Goal: Task Accomplishment & Management: Use online tool/utility

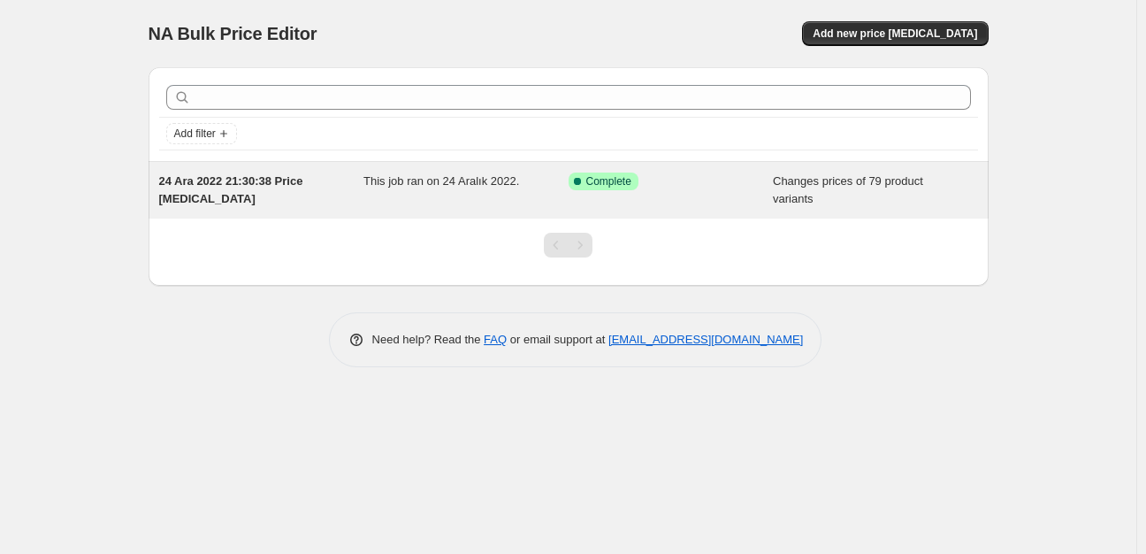
click at [857, 184] on span "Changes prices of 79 product variants" at bounding box center [848, 189] width 150 height 31
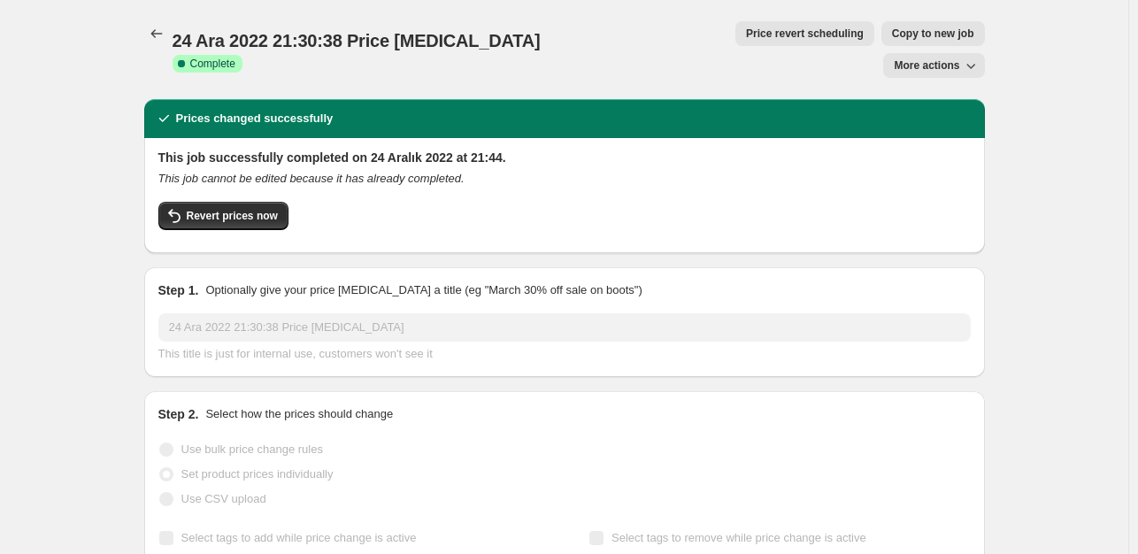
click at [934, 58] on span "More actions" at bounding box center [925, 65] width 65 height 14
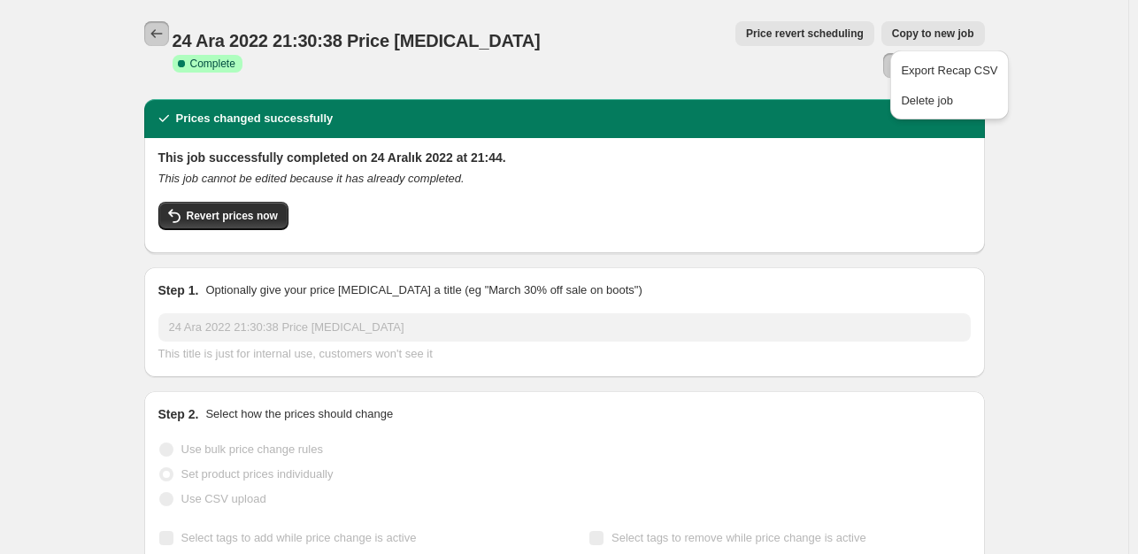
click at [159, 44] on button "Price change jobs" at bounding box center [156, 33] width 25 height 25
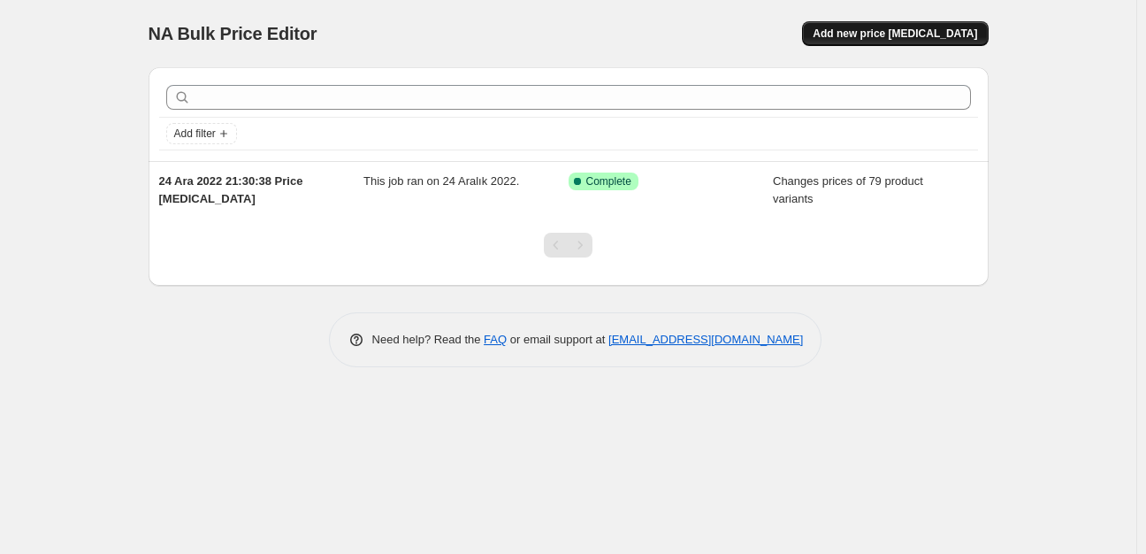
click at [900, 29] on span "Add new price change job" at bounding box center [895, 34] width 165 height 14
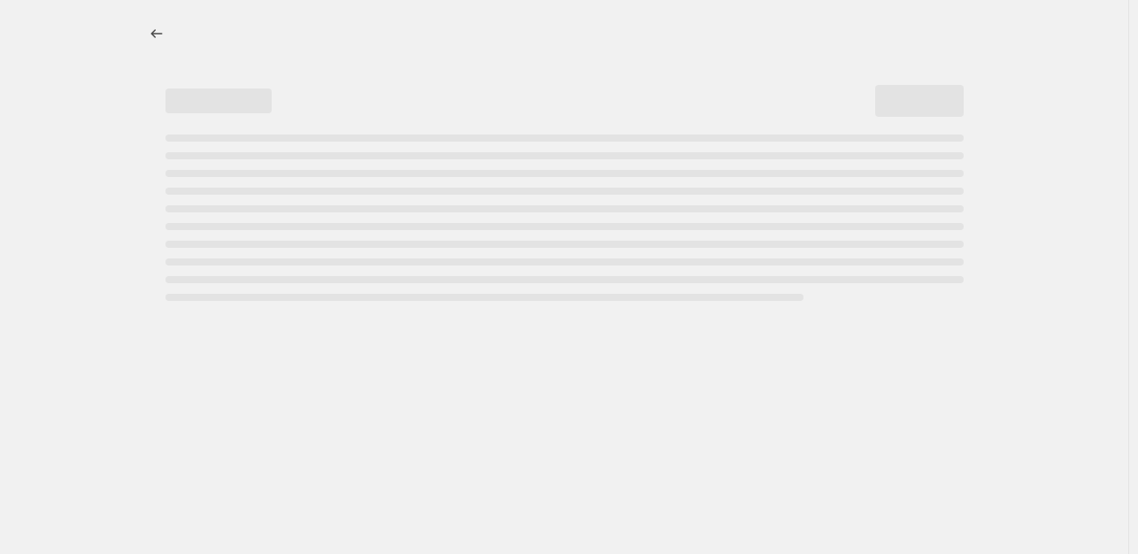
select select "percentage"
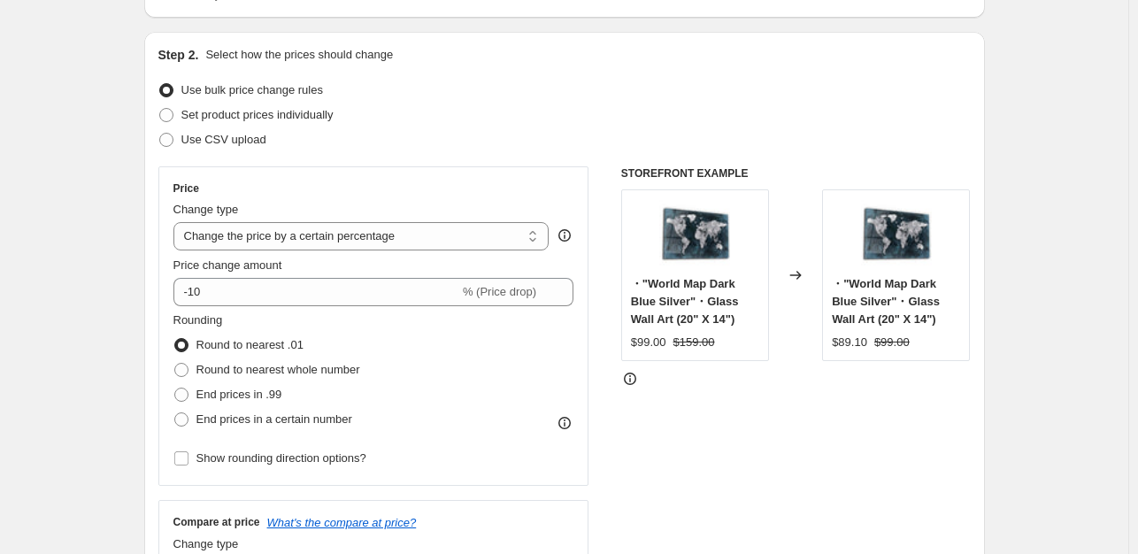
scroll to position [161, 0]
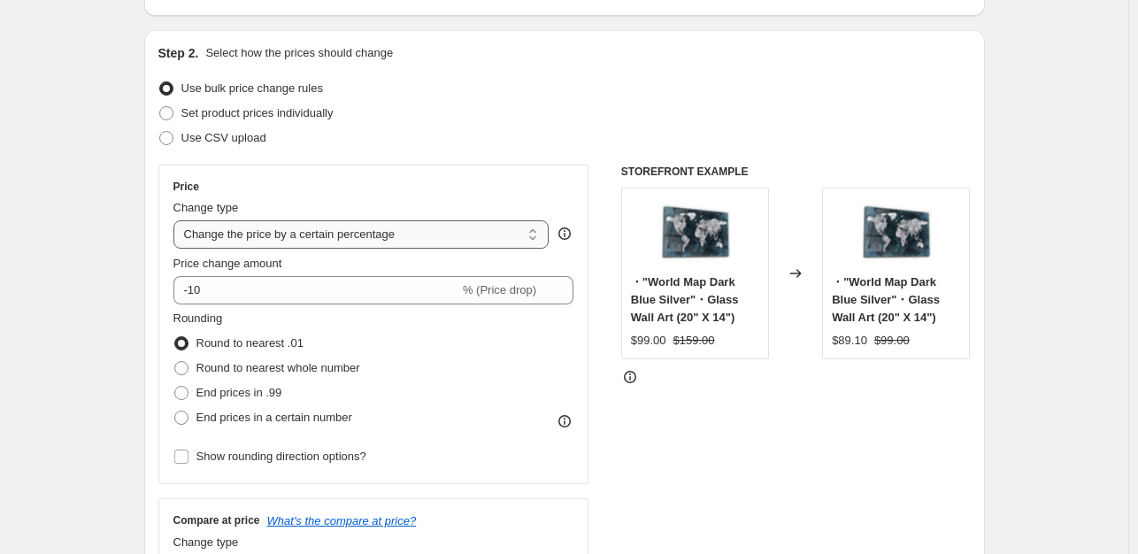
click at [509, 239] on select "Change the price to a certain amount Change the price by a certain amount Chang…" at bounding box center [361, 234] width 376 height 28
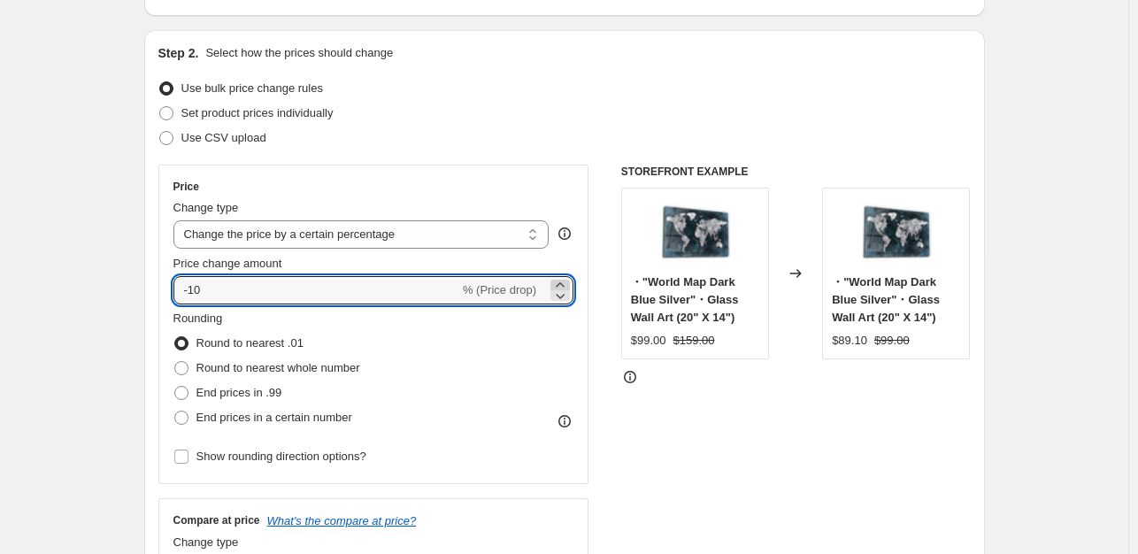
click at [568, 276] on icon at bounding box center [560, 285] width 18 height 18
click at [567, 289] on icon at bounding box center [560, 296] width 18 height 18
click at [563, 280] on icon at bounding box center [560, 285] width 18 height 18
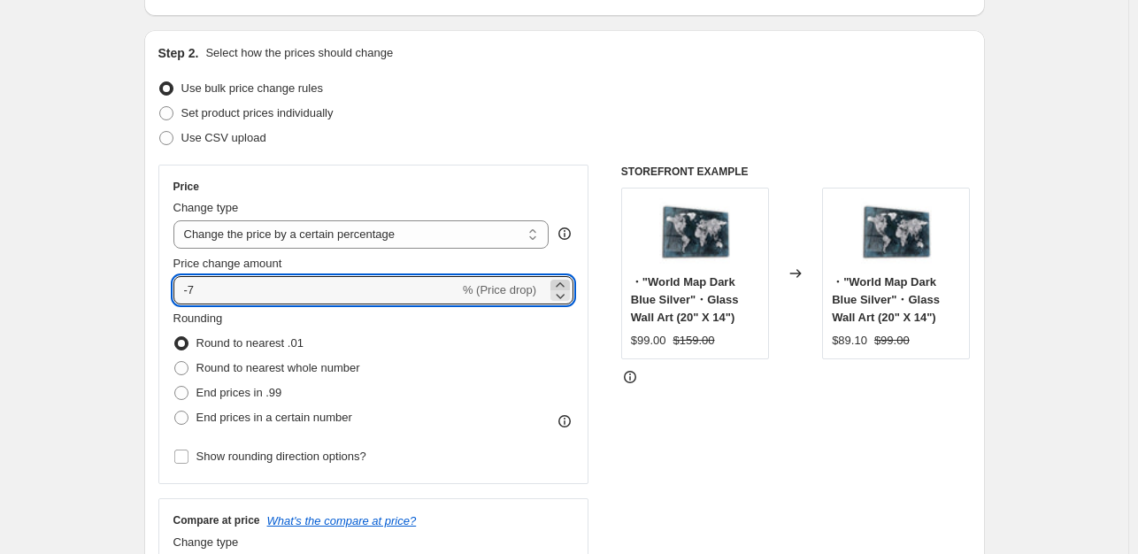
click at [563, 280] on icon at bounding box center [560, 285] width 18 height 18
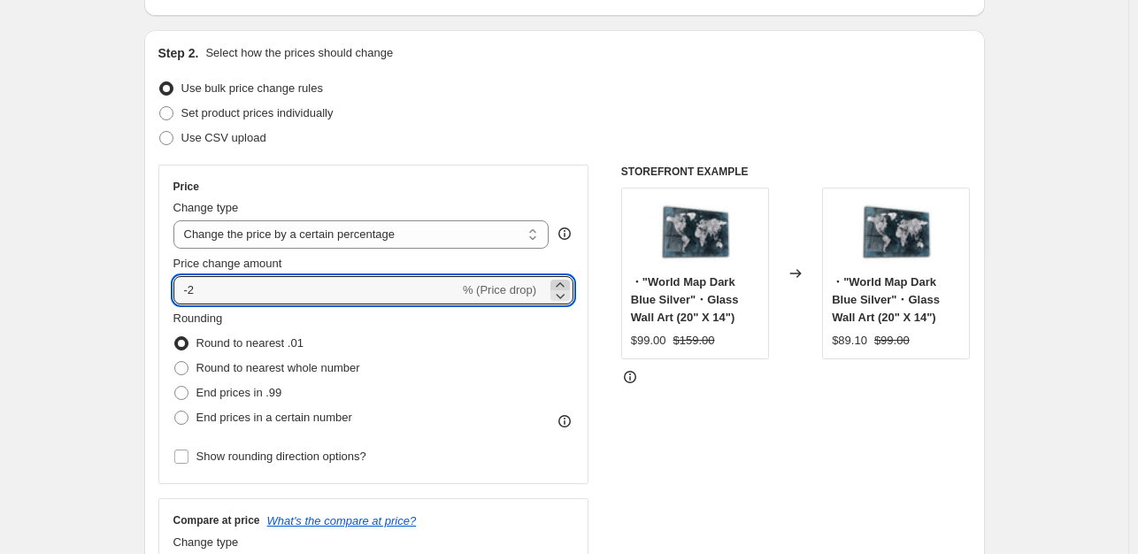
click at [563, 280] on icon at bounding box center [560, 285] width 18 height 18
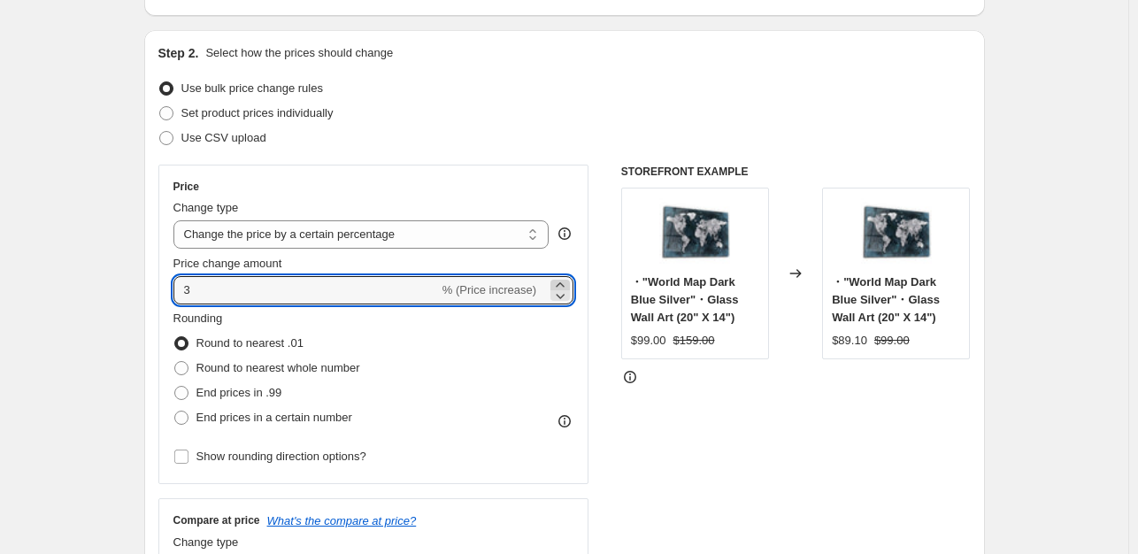
click at [563, 280] on icon at bounding box center [560, 285] width 18 height 18
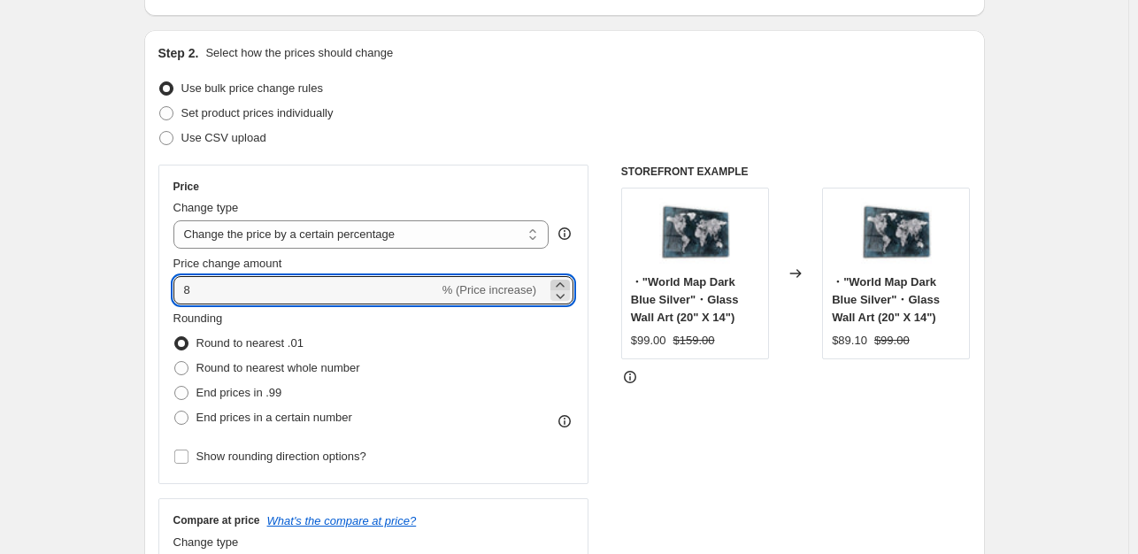
click at [563, 280] on icon at bounding box center [560, 285] width 18 height 18
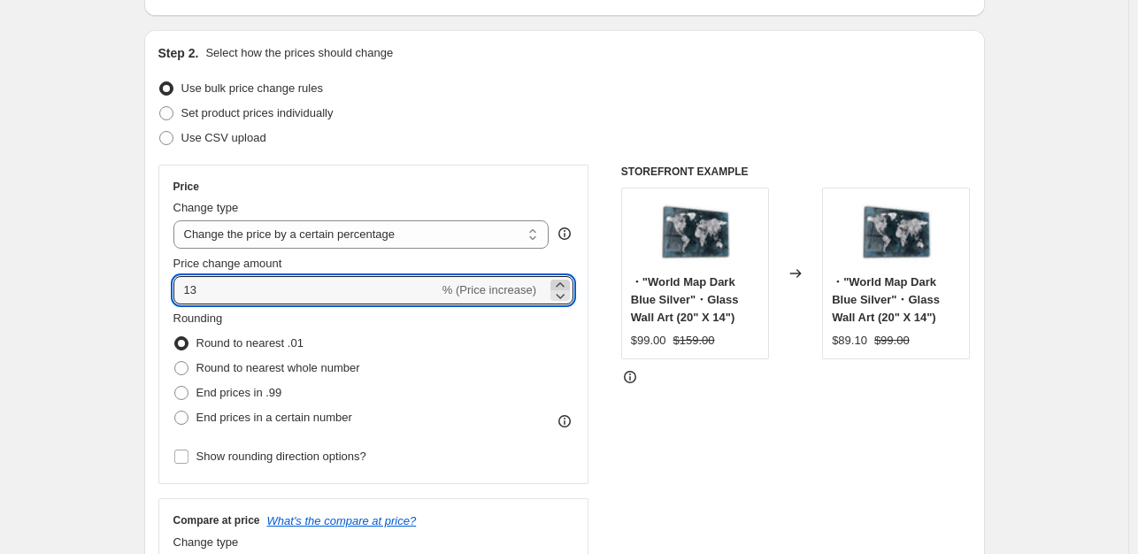
click at [563, 280] on icon at bounding box center [560, 285] width 18 height 18
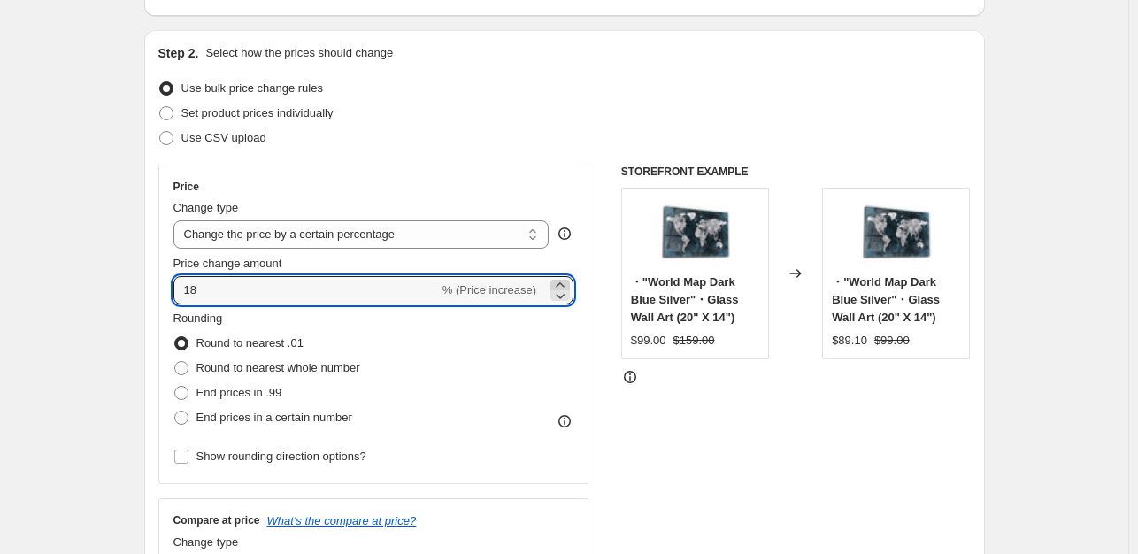
click at [563, 280] on icon at bounding box center [560, 285] width 18 height 18
type input "20"
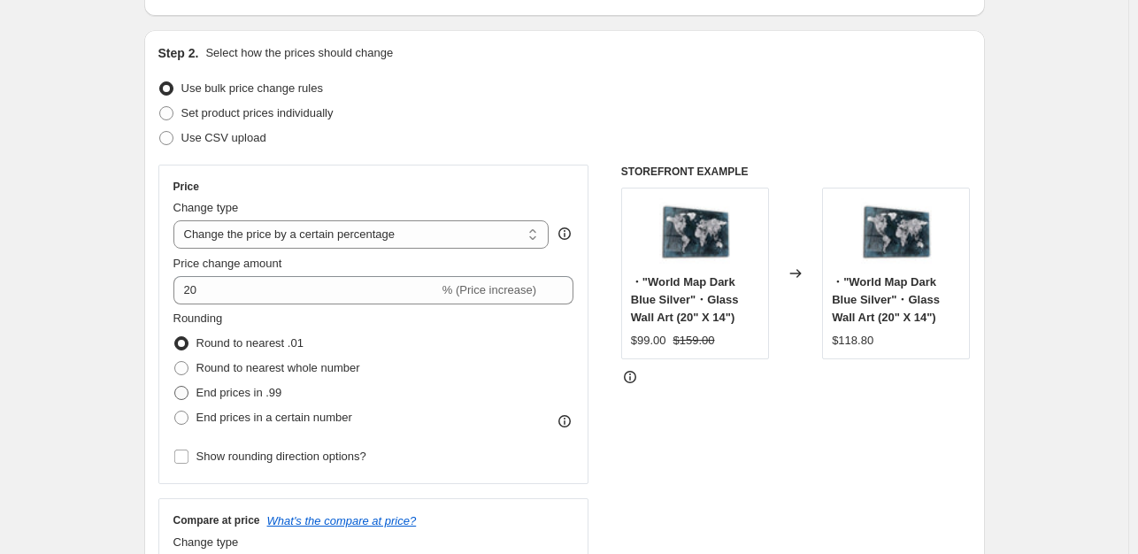
click at [265, 396] on span "End prices in .99" at bounding box center [239, 392] width 86 height 13
click at [175, 387] on input "End prices in .99" at bounding box center [174, 386] width 1 height 1
radio input "true"
click at [275, 364] on span "Round to nearest whole number" at bounding box center [278, 367] width 164 height 13
click at [175, 362] on input "Round to nearest whole number" at bounding box center [174, 361] width 1 height 1
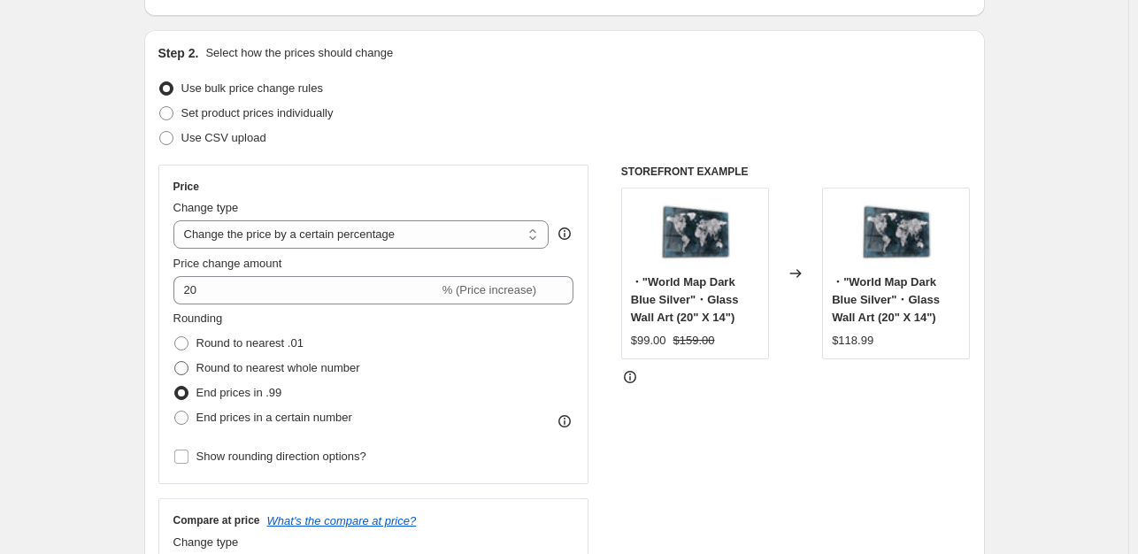
radio input "true"
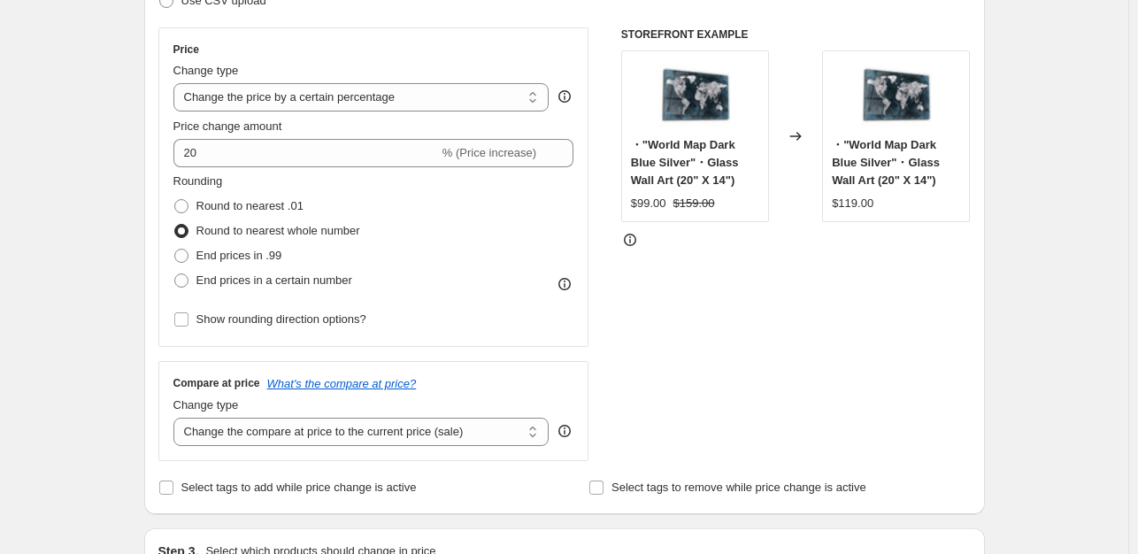
scroll to position [303, 0]
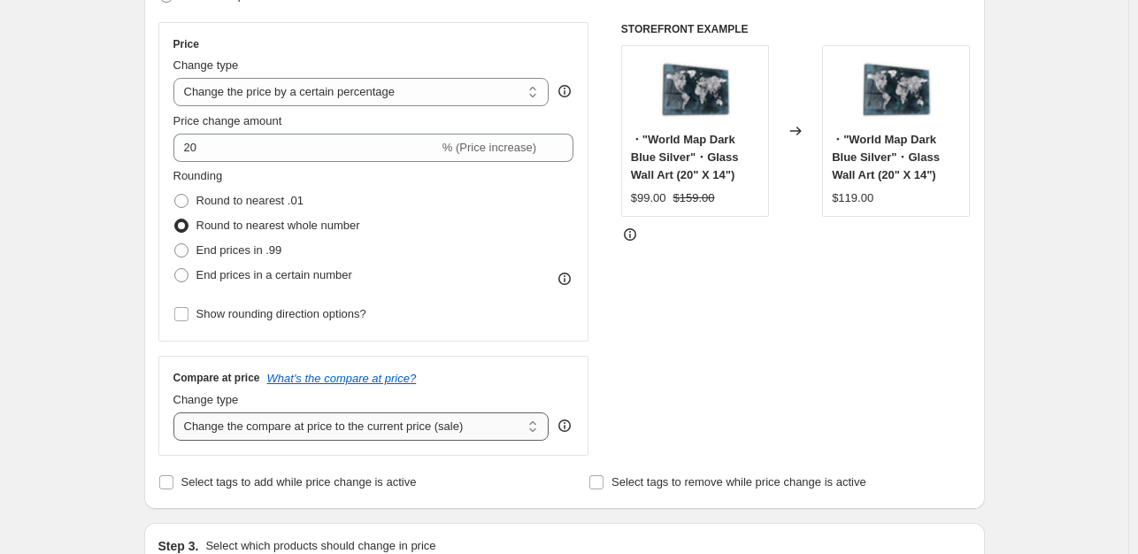
click at [470, 424] on select "Change the compare at price to the current price (sale) Change the compare at p…" at bounding box center [361, 426] width 376 height 28
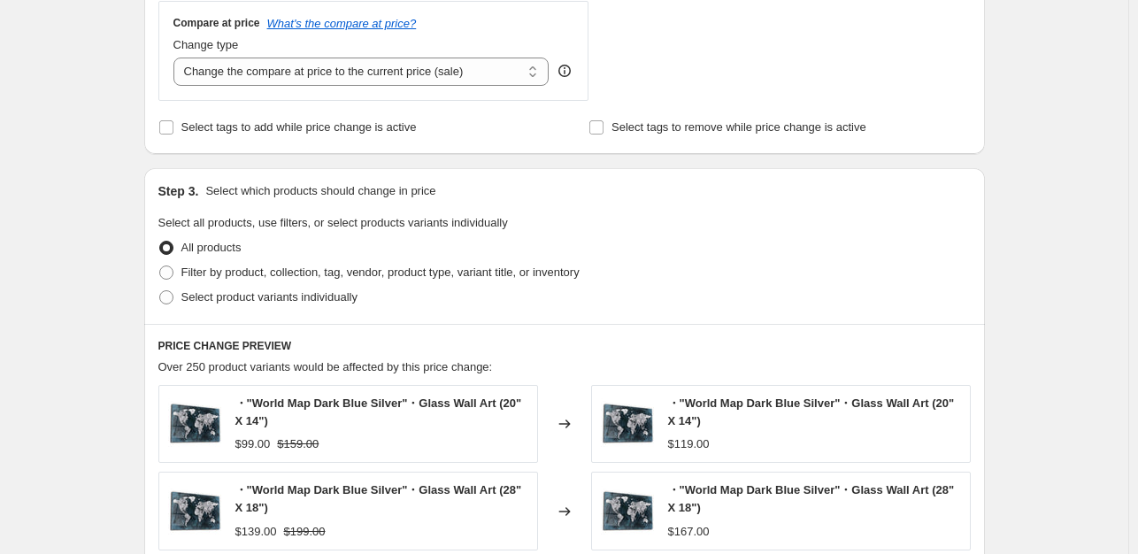
scroll to position [565, 0]
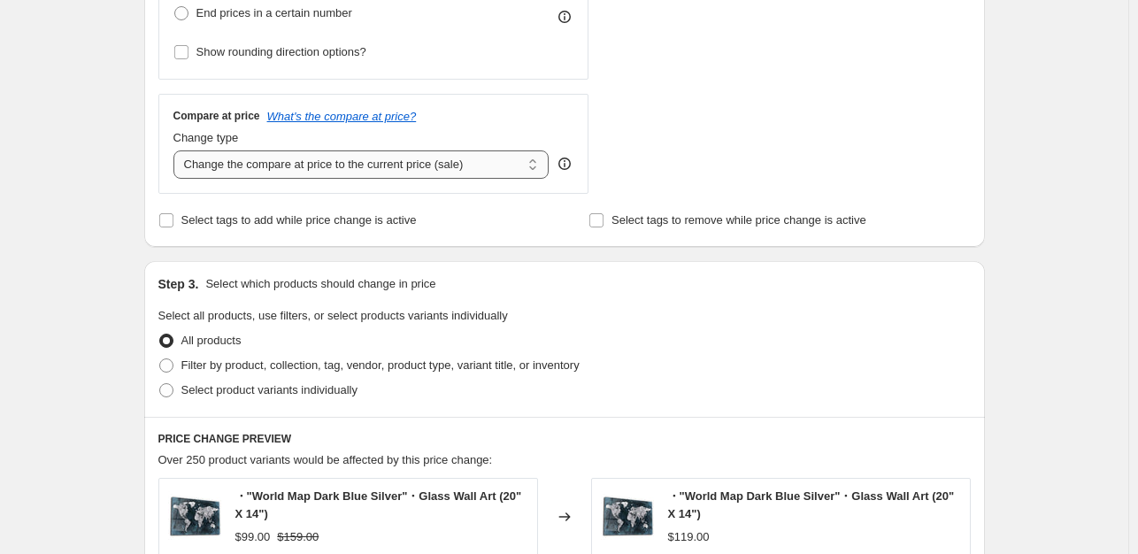
click at [465, 160] on select "Change the compare at price to the current price (sale) Change the compare at p…" at bounding box center [361, 164] width 376 height 28
click at [588, 149] on div "Compare at price What's the compare at price? Change type Change the compare at…" at bounding box center [373, 143] width 431 height 99
click at [511, 174] on select "Change the compare at price to the current price (sale) Change the compare at p…" at bounding box center [361, 164] width 376 height 28
select select "percentage"
click at [177, 150] on select "Change the compare at price to the current price (sale) Change the compare at p…" at bounding box center [361, 164] width 376 height 28
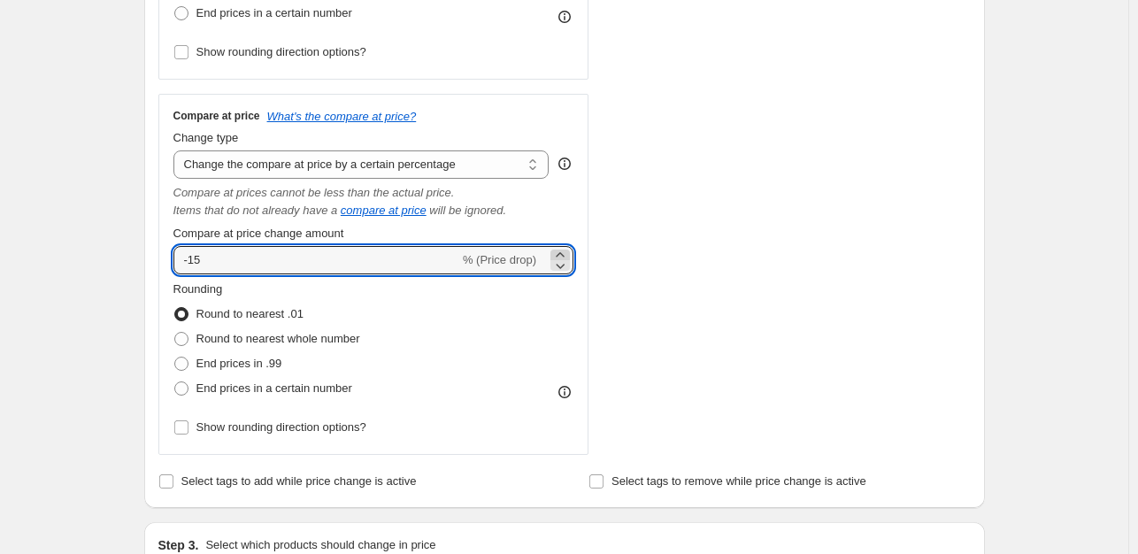
click at [567, 255] on icon at bounding box center [560, 255] width 18 height 18
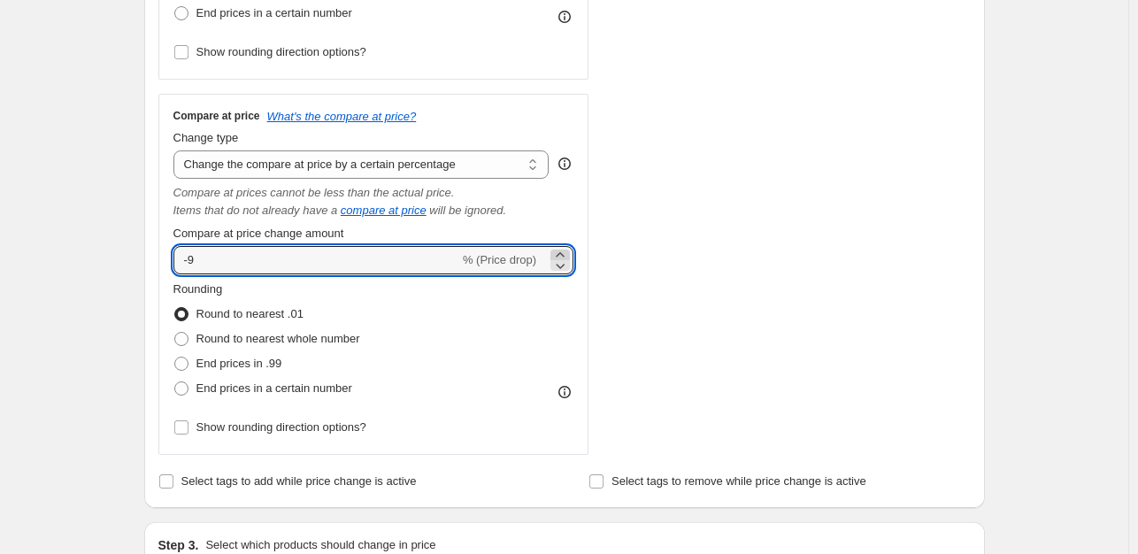
click at [567, 255] on icon at bounding box center [560, 255] width 18 height 18
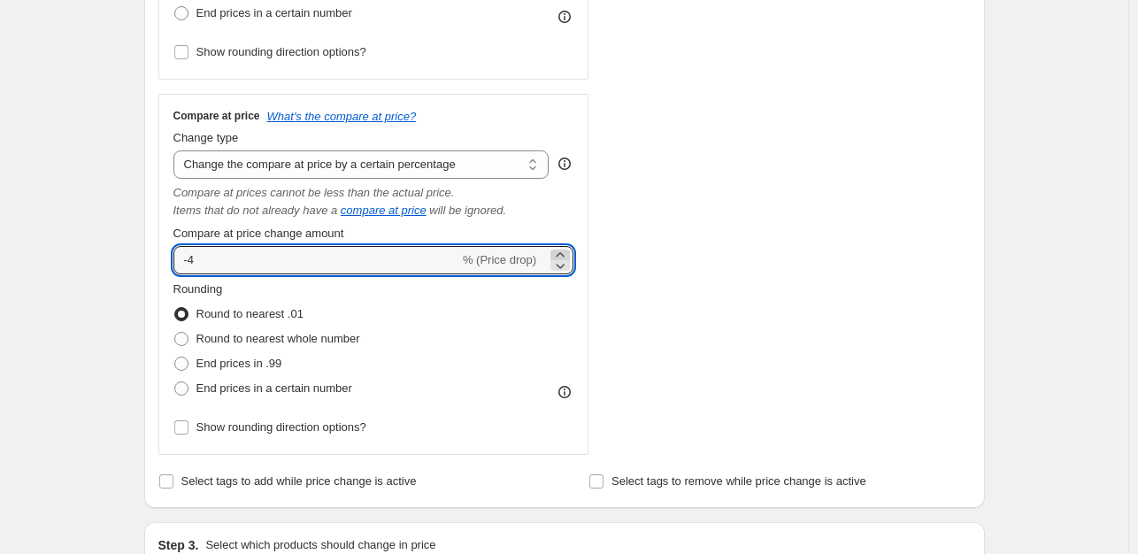
click at [567, 255] on icon at bounding box center [560, 255] width 18 height 18
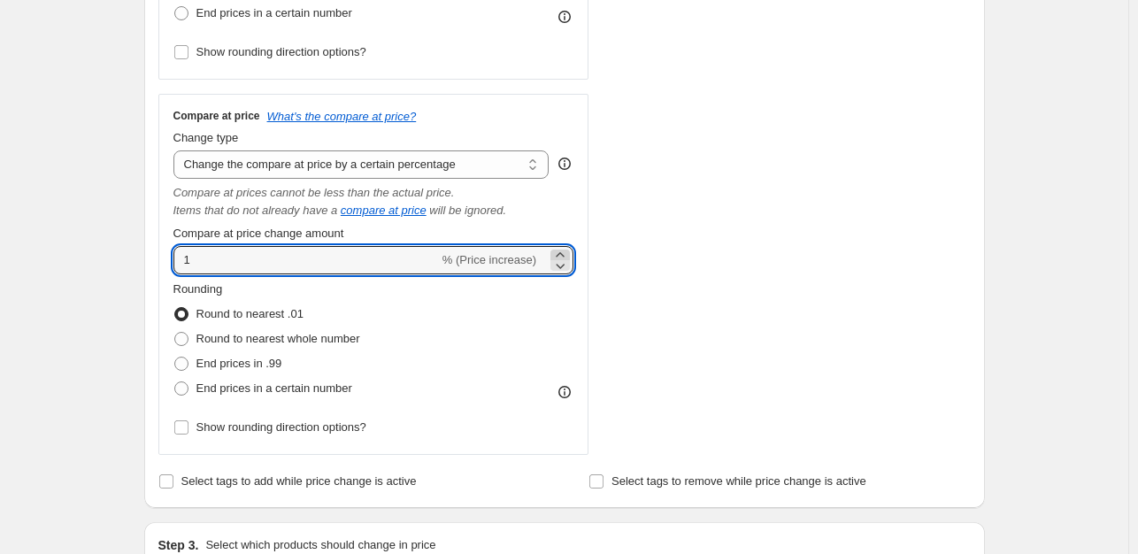
click at [567, 255] on icon at bounding box center [560, 255] width 18 height 18
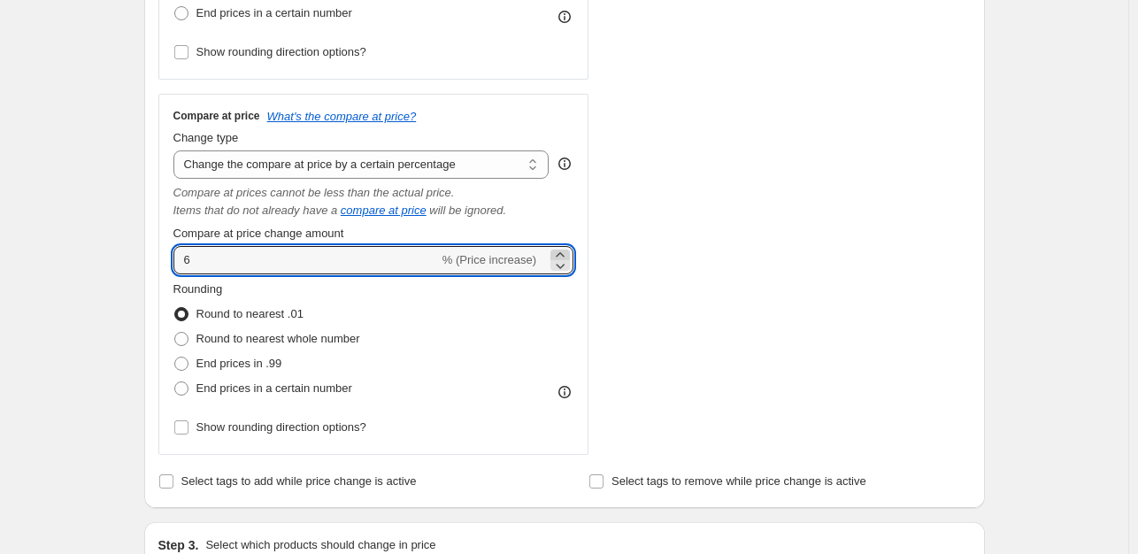
click at [567, 255] on icon at bounding box center [560, 255] width 18 height 18
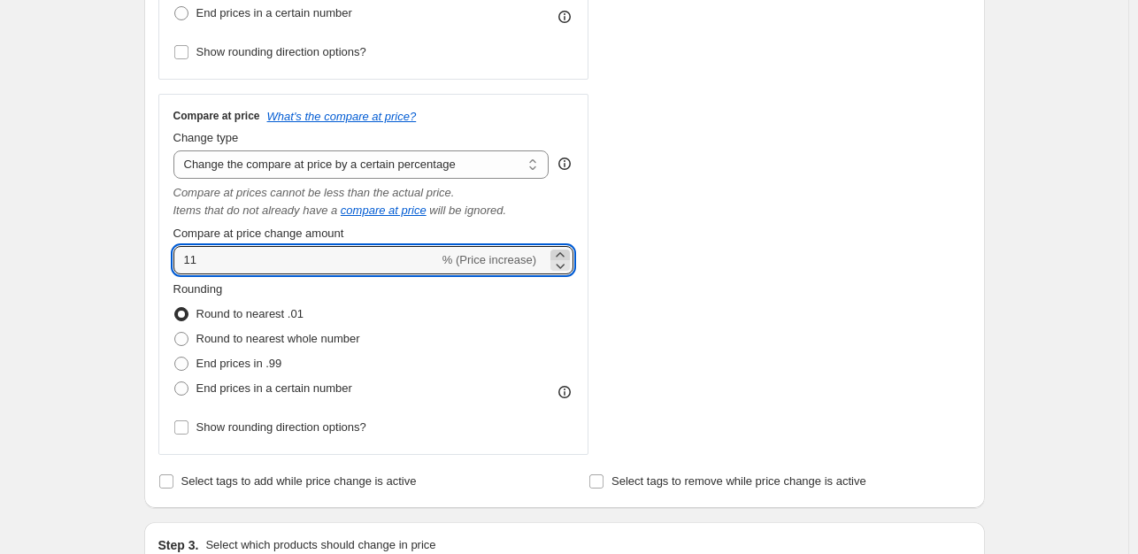
click at [567, 255] on icon at bounding box center [560, 255] width 18 height 18
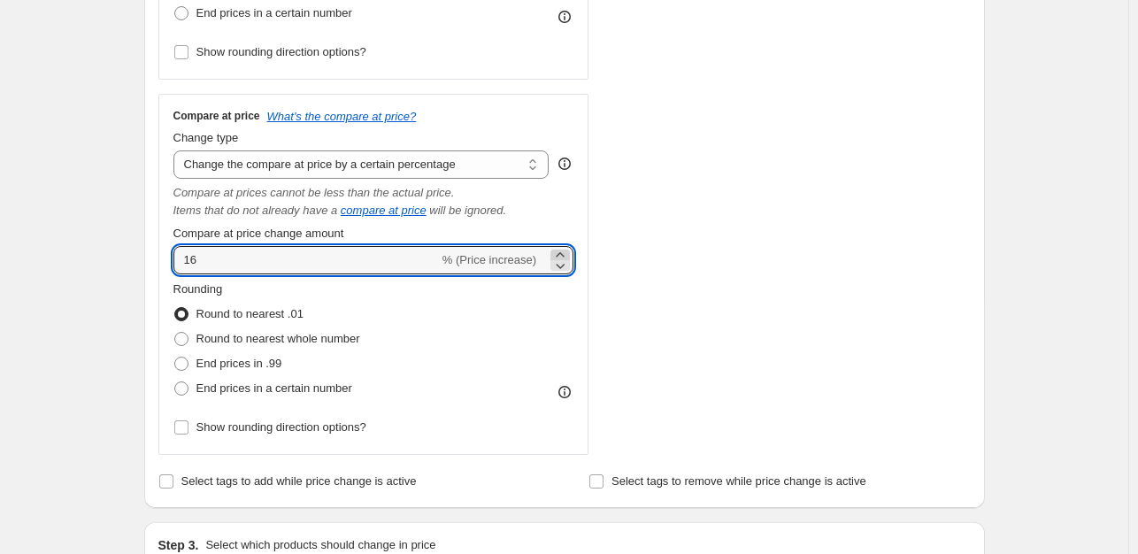
click at [567, 255] on icon at bounding box center [560, 255] width 18 height 18
type input "20"
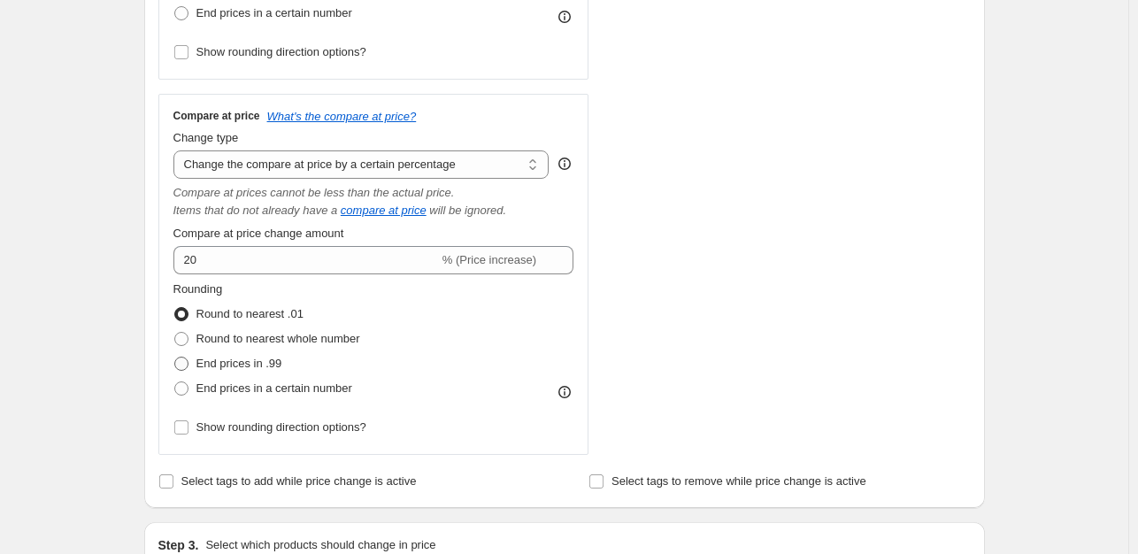
click at [262, 370] on span "End prices in .99" at bounding box center [239, 362] width 86 height 13
click at [175, 357] on input "End prices in .99" at bounding box center [174, 356] width 1 height 1
radio input "true"
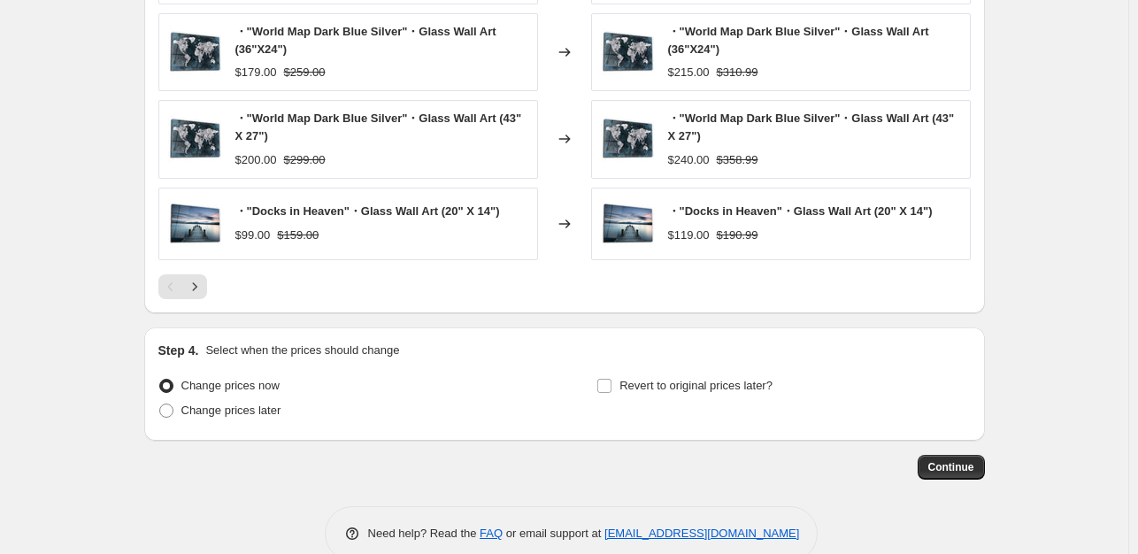
scroll to position [1483, 0]
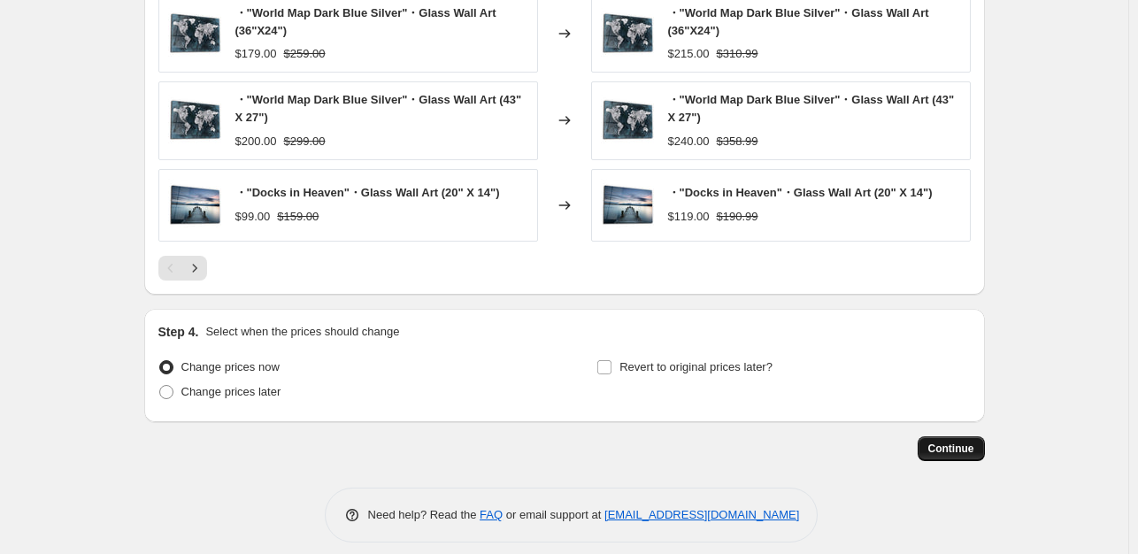
click at [948, 446] on span "Continue" at bounding box center [951, 448] width 46 height 14
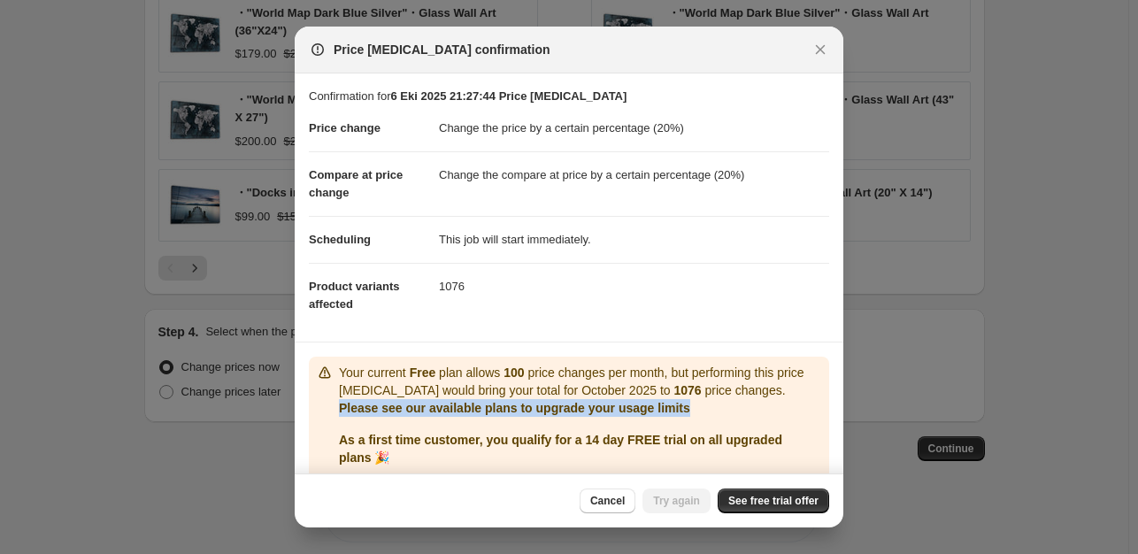
drag, startPoint x: 831, startPoint y: 387, endPoint x: 832, endPoint y: 400, distance: 12.4
click at [832, 400] on section "Your current Free plan allows 100 price changes per month, but performing this …" at bounding box center [569, 439] width 548 height 195
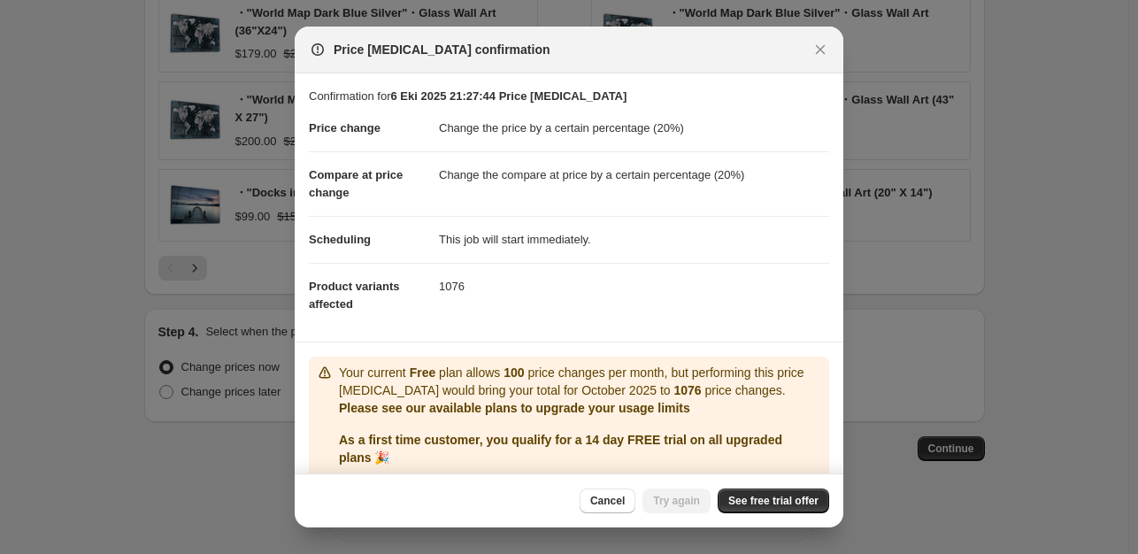
click at [768, 308] on dd "1076" at bounding box center [634, 286] width 390 height 47
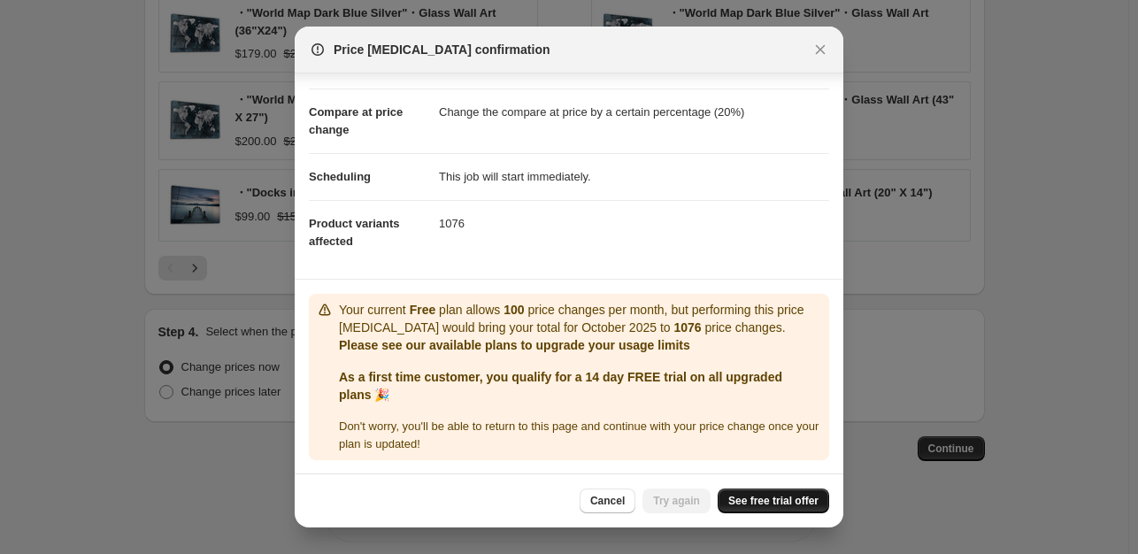
click at [773, 499] on span "See free trial offer" at bounding box center [773, 501] width 90 height 14
click at [680, 496] on span "Try again" at bounding box center [676, 501] width 47 height 14
click at [625, 496] on span "Cancel" at bounding box center [607, 501] width 34 height 14
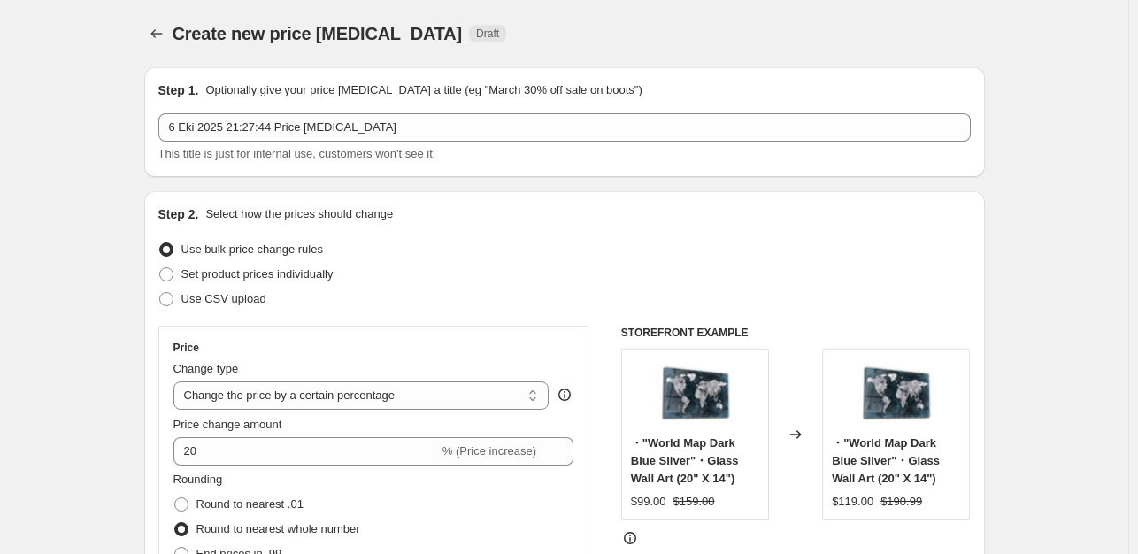
scroll to position [1483, 0]
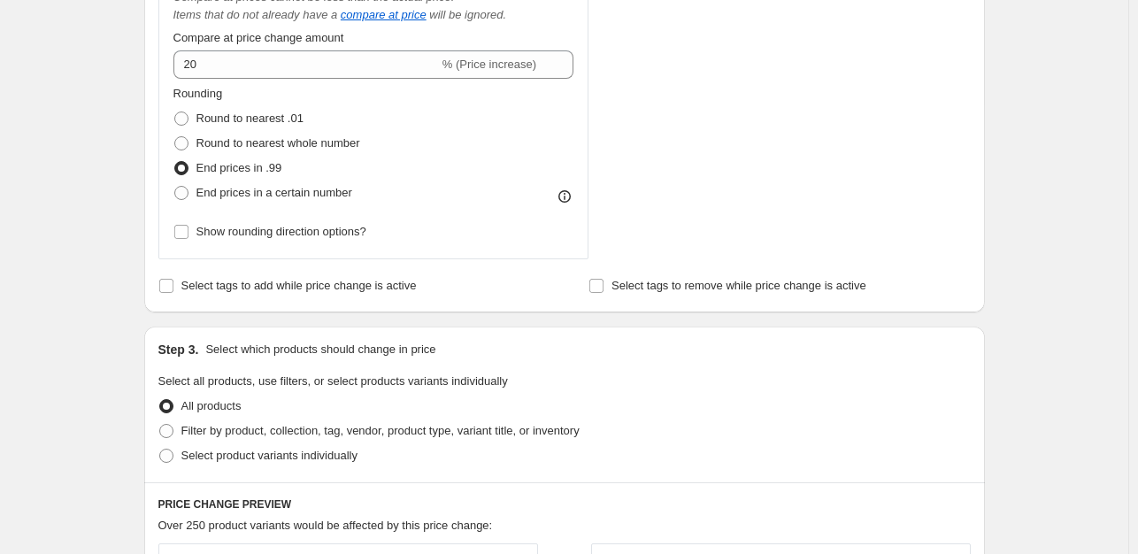
scroll to position [867, 0]
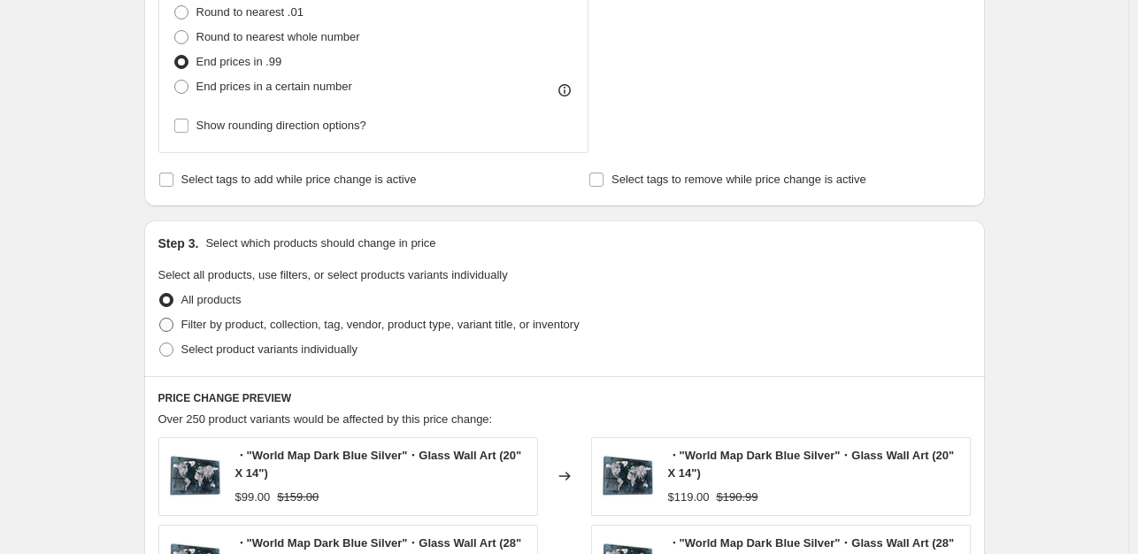
click at [383, 325] on span "Filter by product, collection, tag, vendor, product type, variant title, or inv…" at bounding box center [380, 324] width 398 height 13
click at [160, 318] on input "Filter by product, collection, tag, vendor, product type, variant title, or inv…" at bounding box center [159, 318] width 1 height 1
radio input "true"
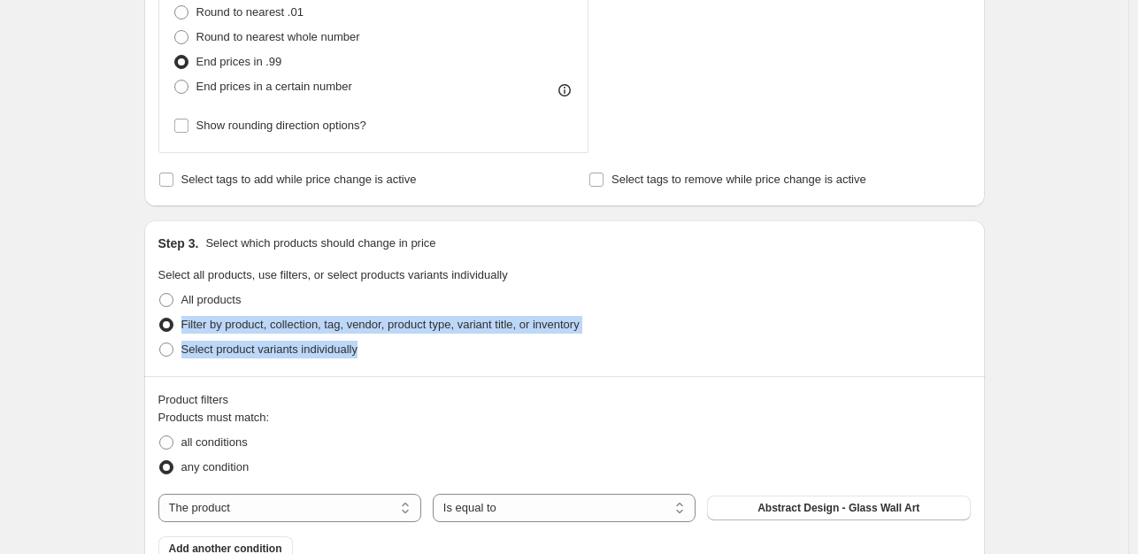
drag, startPoint x: 1132, startPoint y: 294, endPoint x: 1144, endPoint y: 354, distance: 61.2
click at [1044, 288] on div "Create new price change job. This page is ready Create new price change job Dra…" at bounding box center [564, 206] width 1128 height 2147
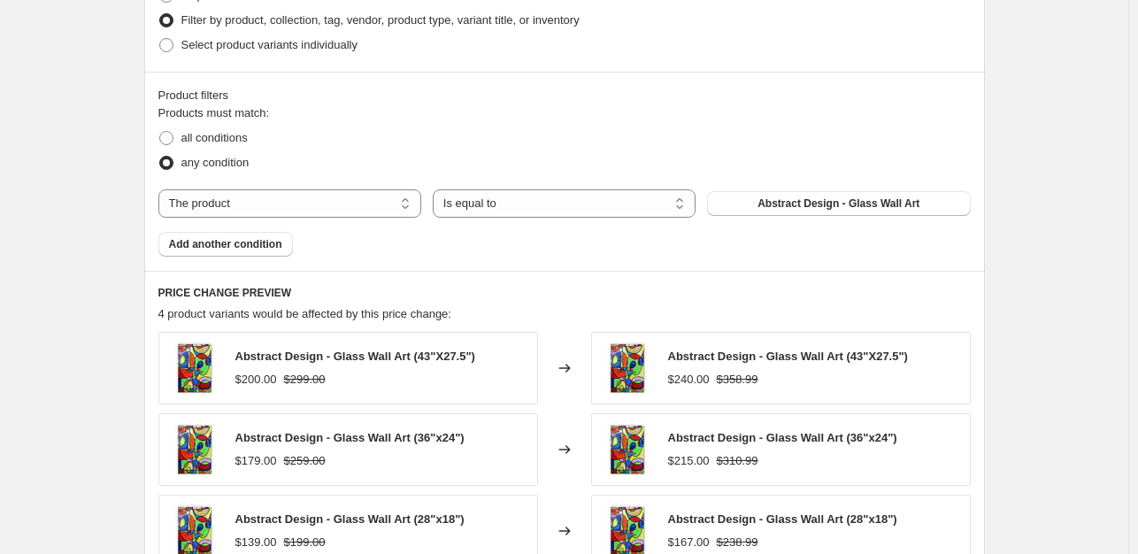
scroll to position [1160, 0]
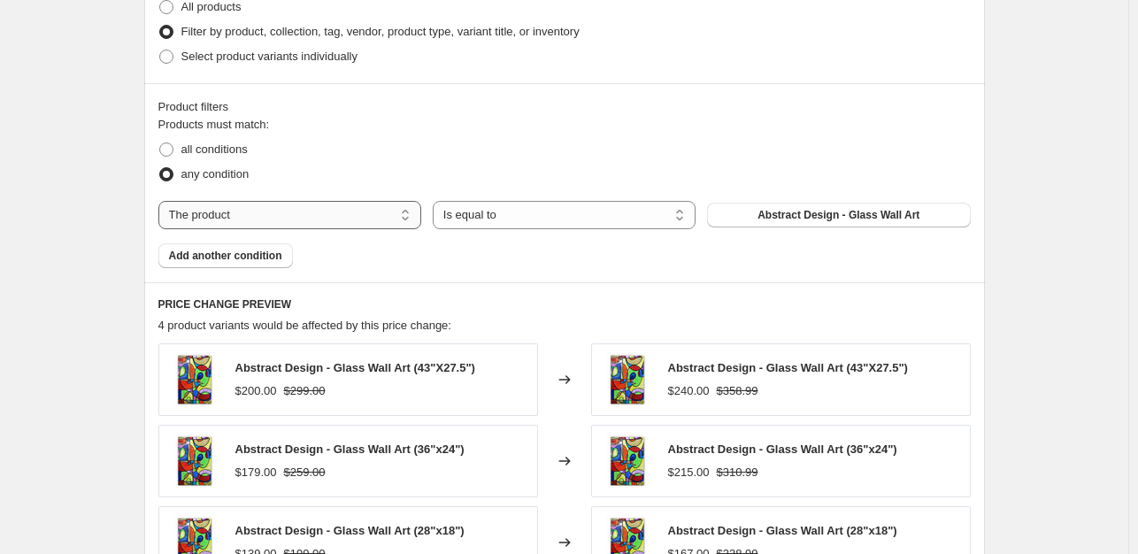
click at [385, 221] on select "The product The product's collection The product's tag The product's vendor The…" at bounding box center [289, 215] width 263 height 28
select select "product_status"
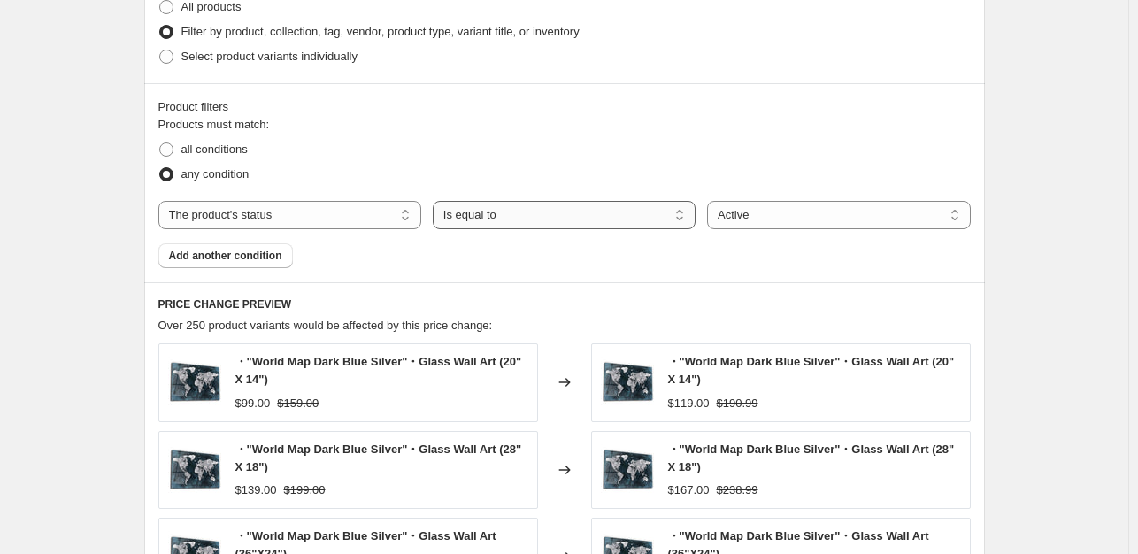
click at [530, 223] on select "Is equal to Is not equal to" at bounding box center [564, 215] width 263 height 28
click at [715, 213] on select "Active Draft Archived" at bounding box center [838, 215] width 263 height 28
click at [715, 207] on select "Active Draft Archived" at bounding box center [838, 215] width 263 height 28
click at [237, 149] on span "all conditions" at bounding box center [214, 148] width 66 height 13
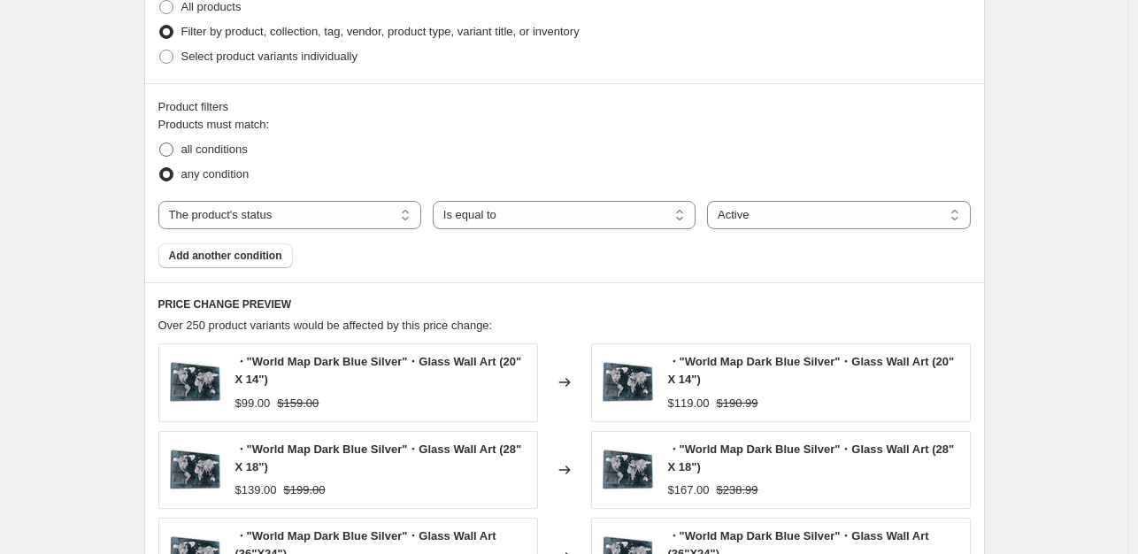
click at [160, 143] on input "all conditions" at bounding box center [159, 142] width 1 height 1
radio input "true"
click at [298, 219] on select "The product The product's collection The product's tag The product's vendor The…" at bounding box center [289, 215] width 263 height 28
click at [300, 228] on select "The product The product's collection The product's tag The product's vendor The…" at bounding box center [289, 215] width 263 height 28
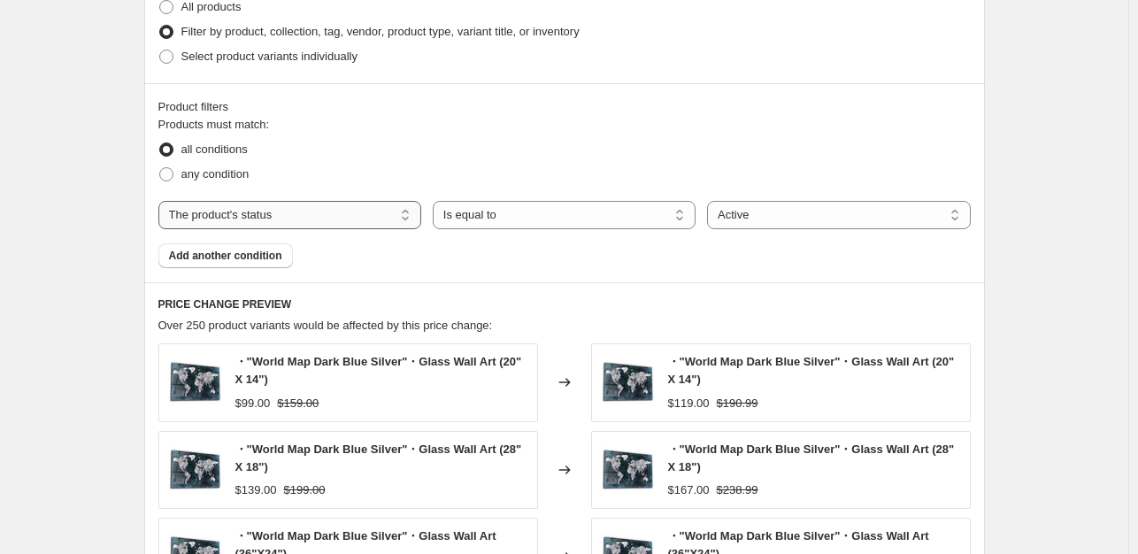
select select "product"
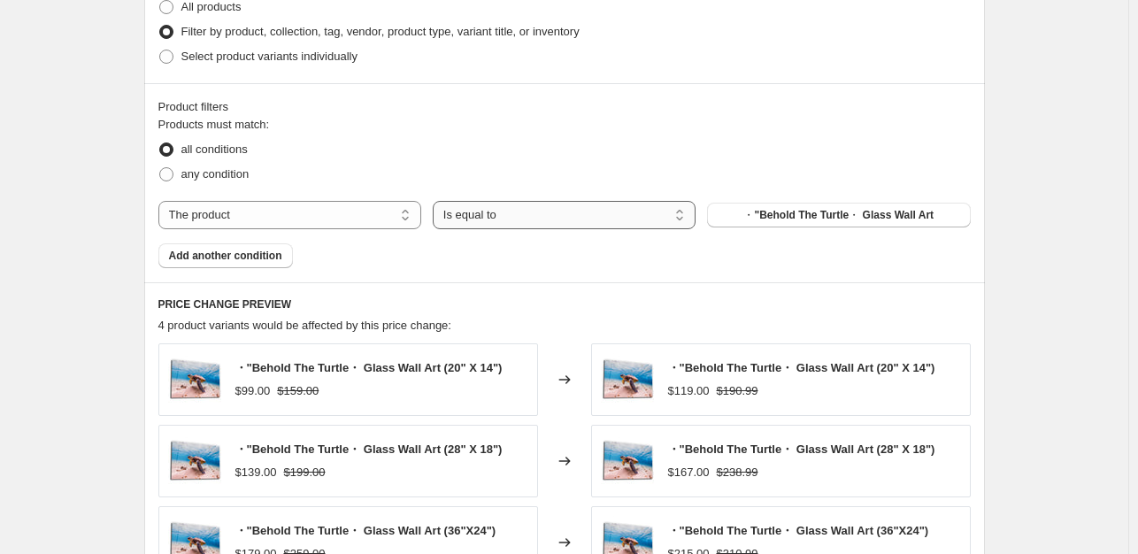
click at [498, 201] on select "Is equal to Is not equal to" at bounding box center [564, 215] width 263 height 28
drag, startPoint x: 747, startPoint y: 203, endPoint x: 685, endPoint y: 130, distance: 95.4
click at [685, 130] on div "Products must match: all conditions any condition The product The product's col…" at bounding box center [564, 192] width 812 height 152
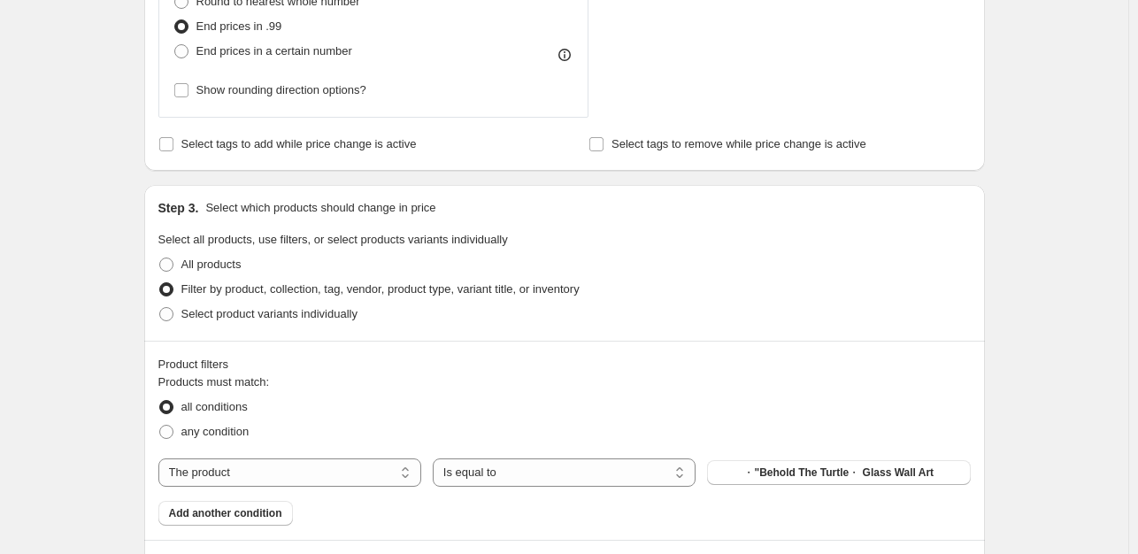
scroll to position [874, 0]
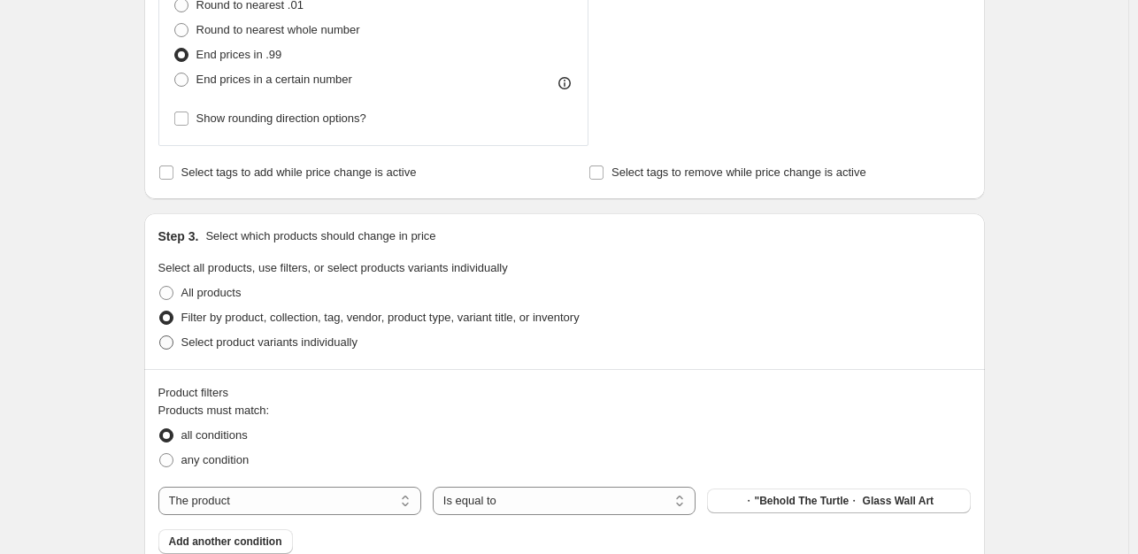
click at [225, 337] on span "Select product variants individually" at bounding box center [269, 341] width 176 height 13
click at [160, 336] on input "Select product variants individually" at bounding box center [159, 335] width 1 height 1
radio input "true"
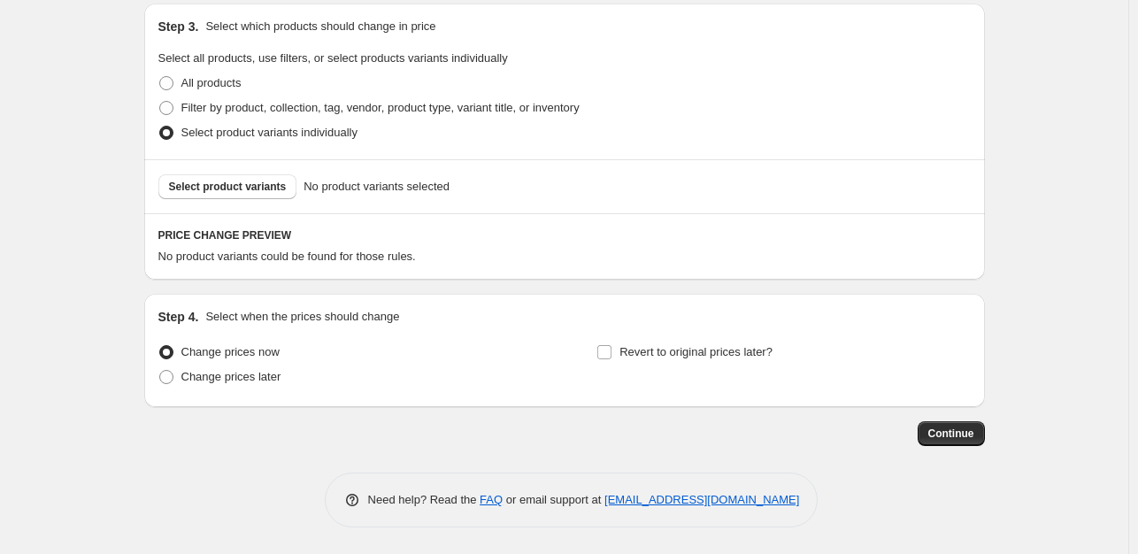
scroll to position [1072, 0]
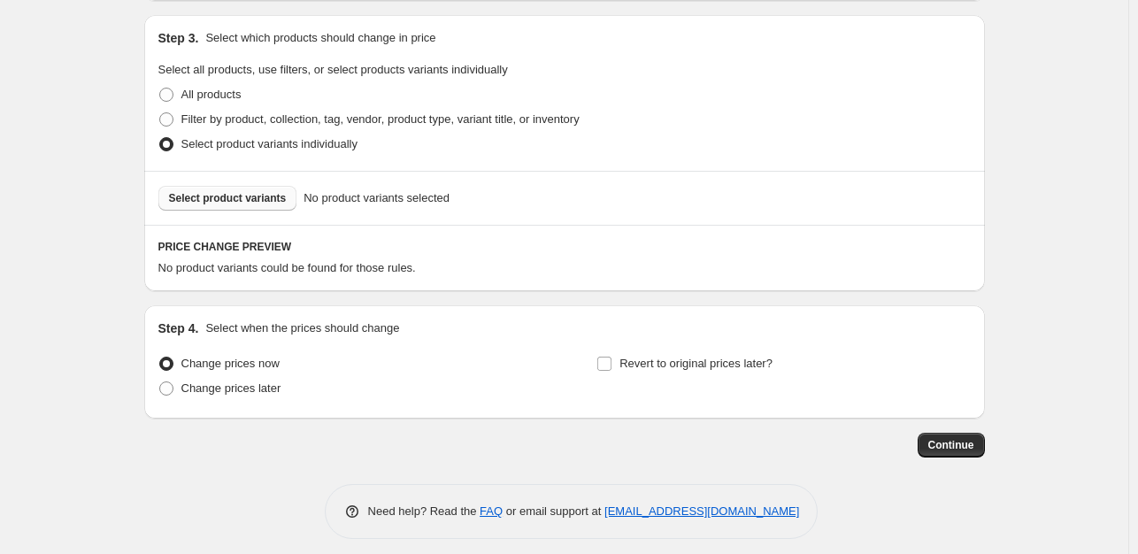
click at [265, 194] on span "Select product variants" at bounding box center [228, 198] width 118 height 14
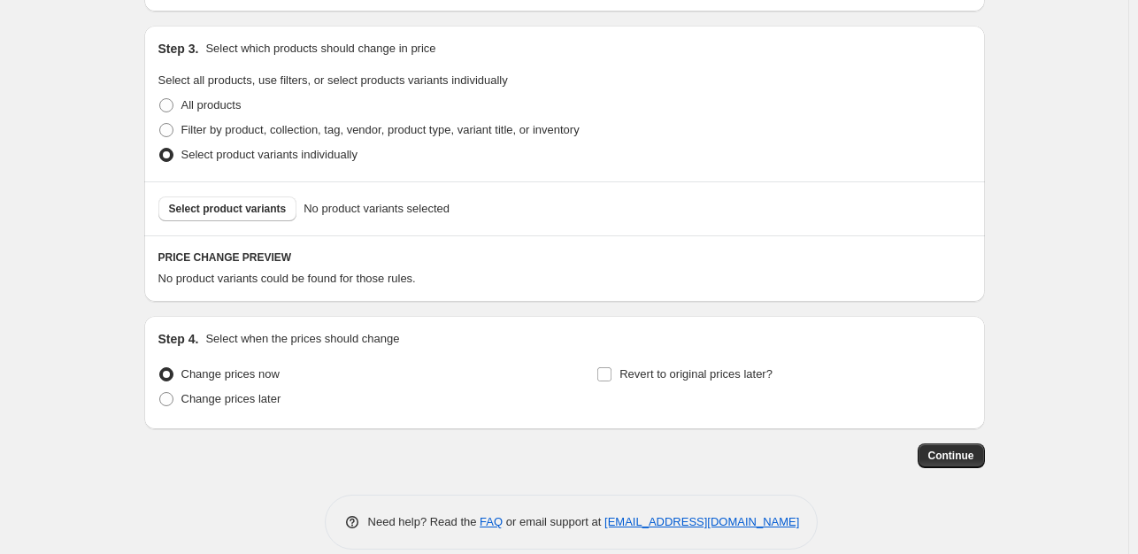
scroll to position [1084, 0]
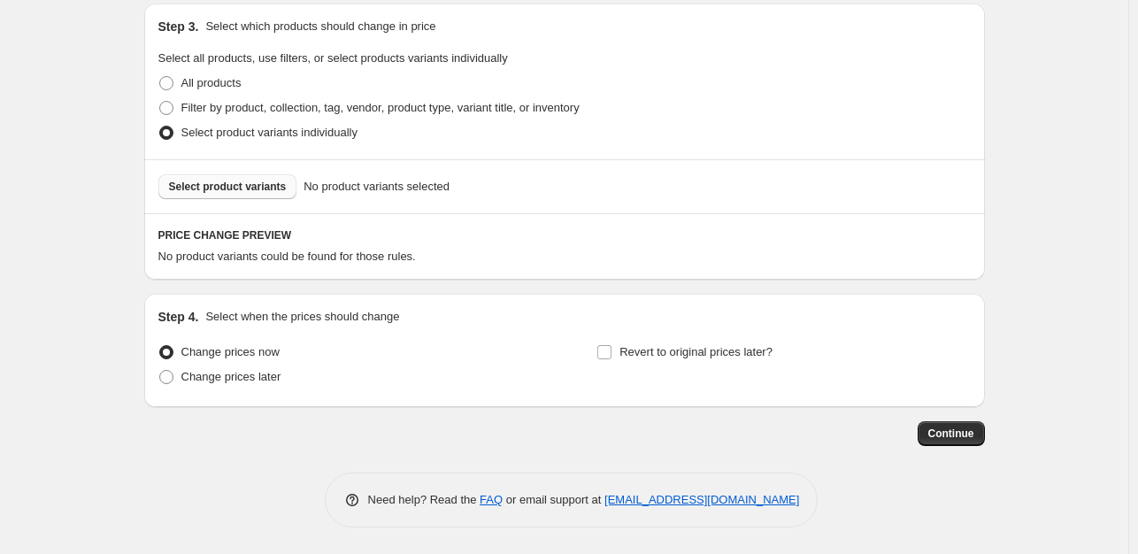
click at [237, 191] on span "Select product variants" at bounding box center [228, 187] width 118 height 14
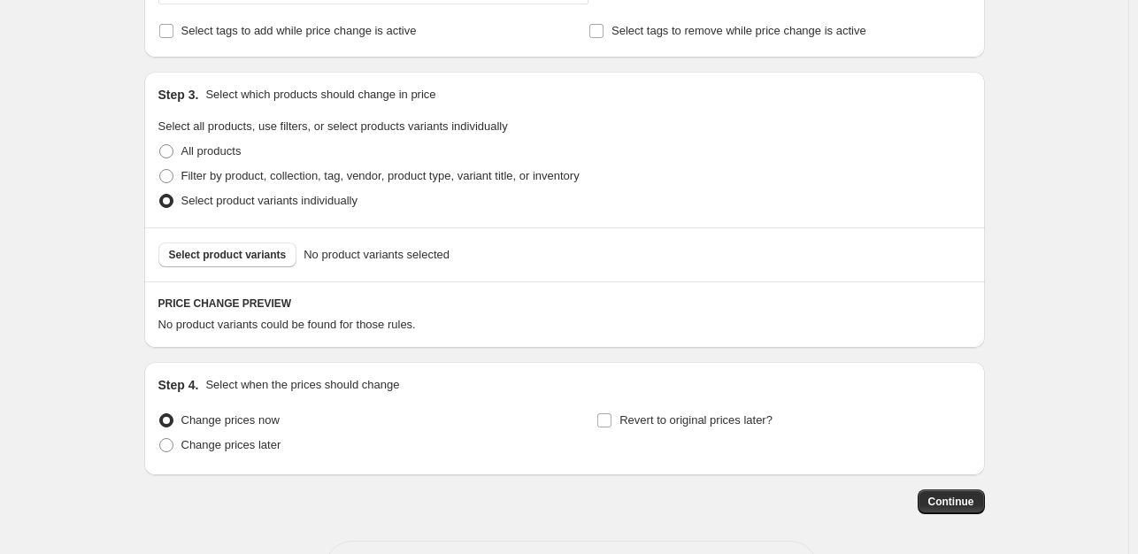
scroll to position [957, 0]
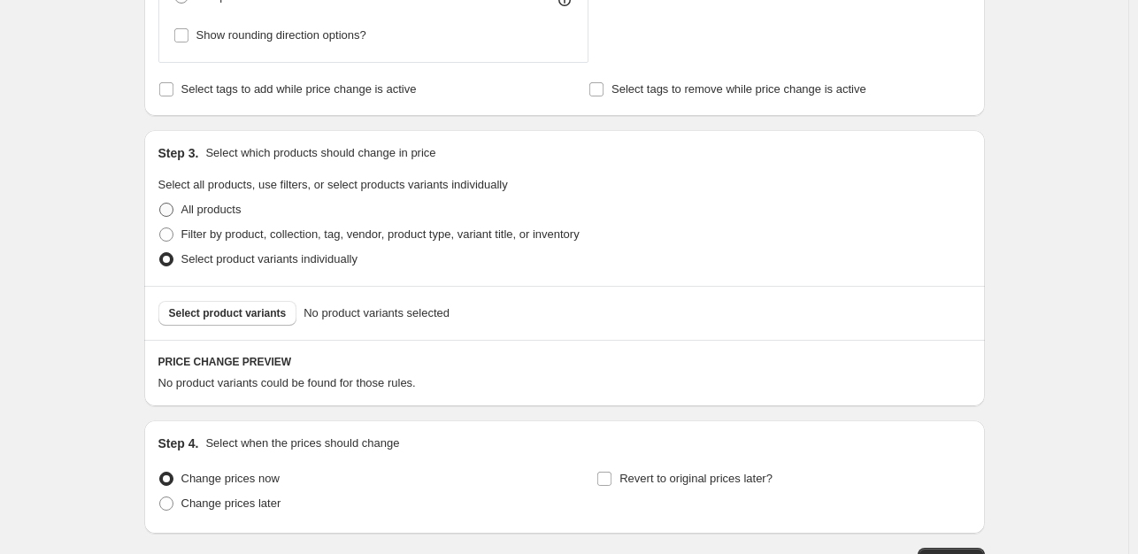
click at [173, 208] on span at bounding box center [166, 210] width 14 height 14
click at [160, 203] on input "All products" at bounding box center [159, 203] width 1 height 1
radio input "true"
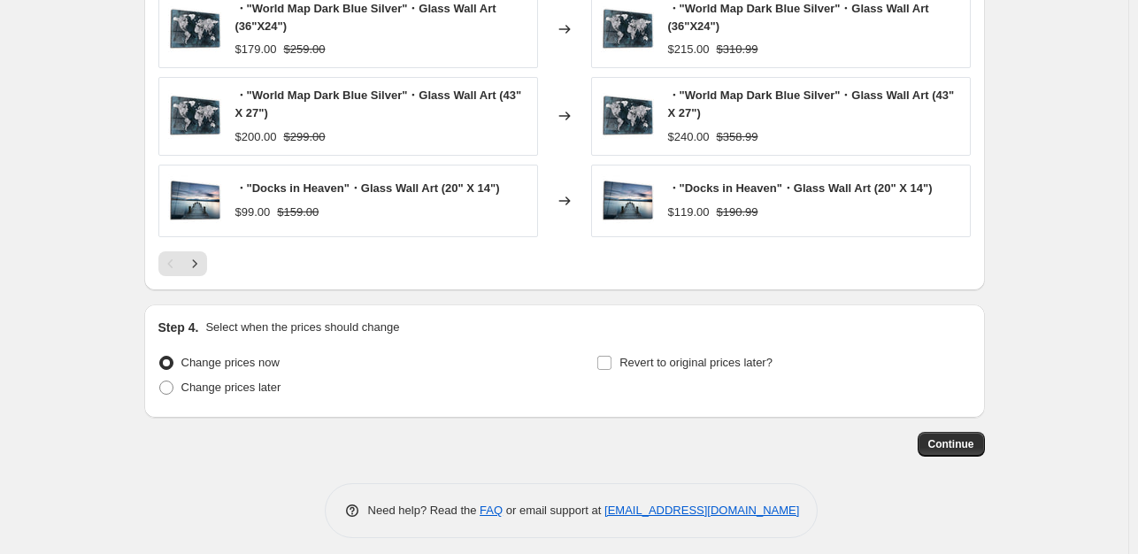
scroll to position [1497, 0]
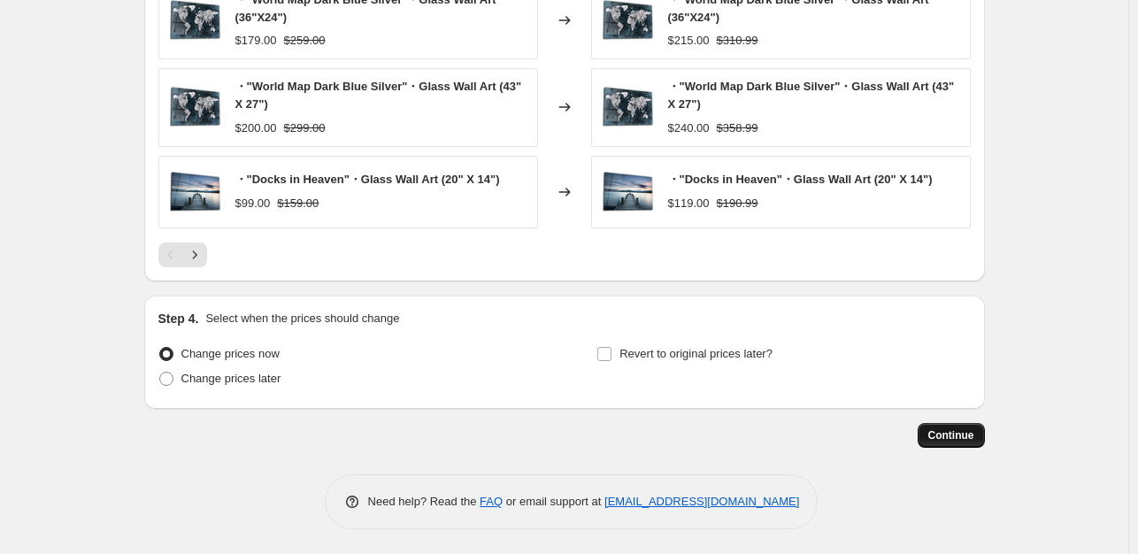
click at [959, 434] on span "Continue" at bounding box center [951, 435] width 46 height 14
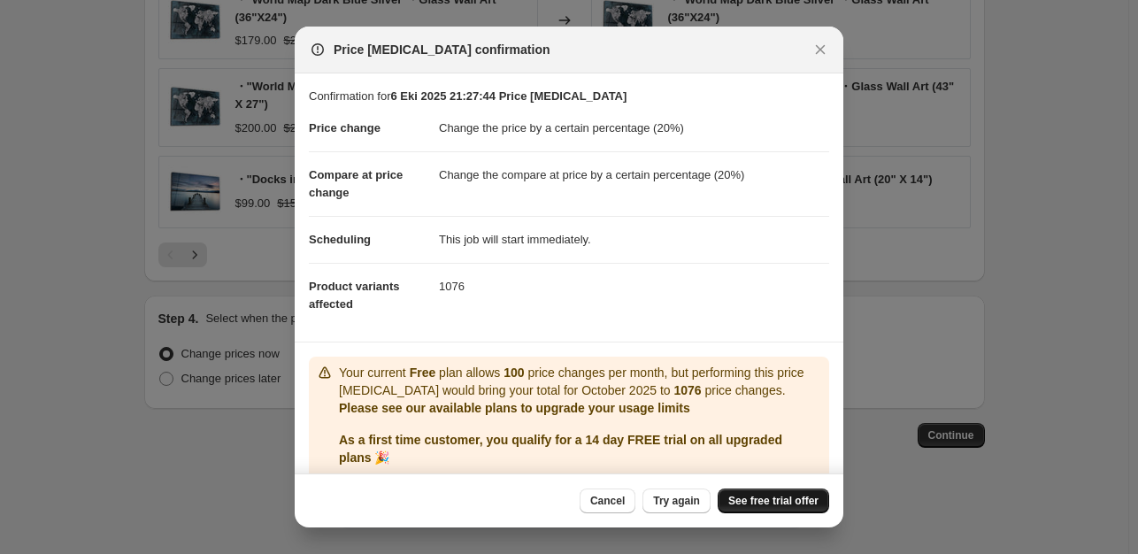
click at [765, 507] on span "See free trial offer" at bounding box center [773, 501] width 90 height 14
click at [625, 507] on button "Cancel" at bounding box center [607, 500] width 56 height 25
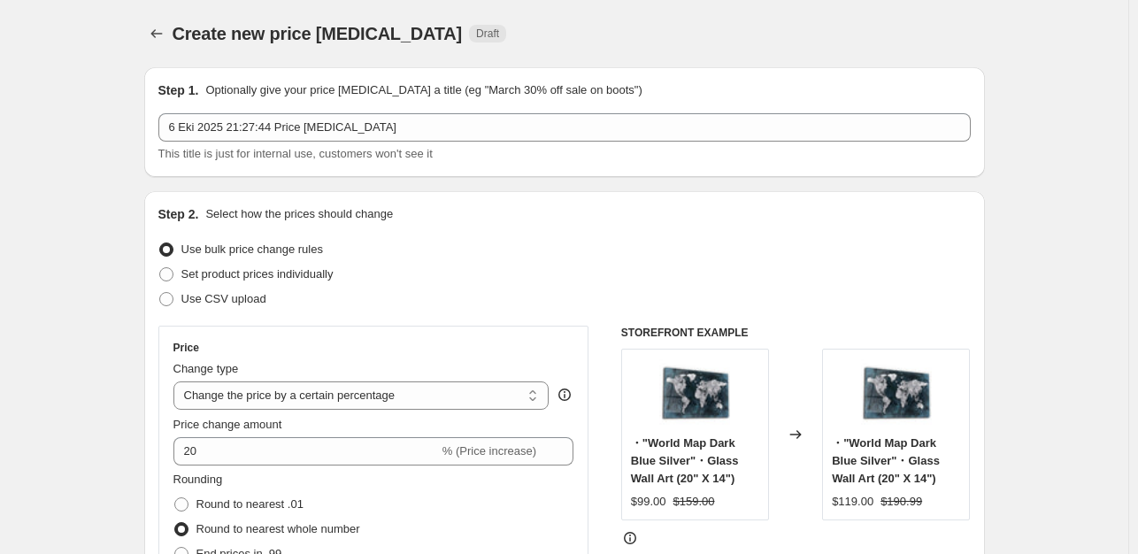
scroll to position [1497, 0]
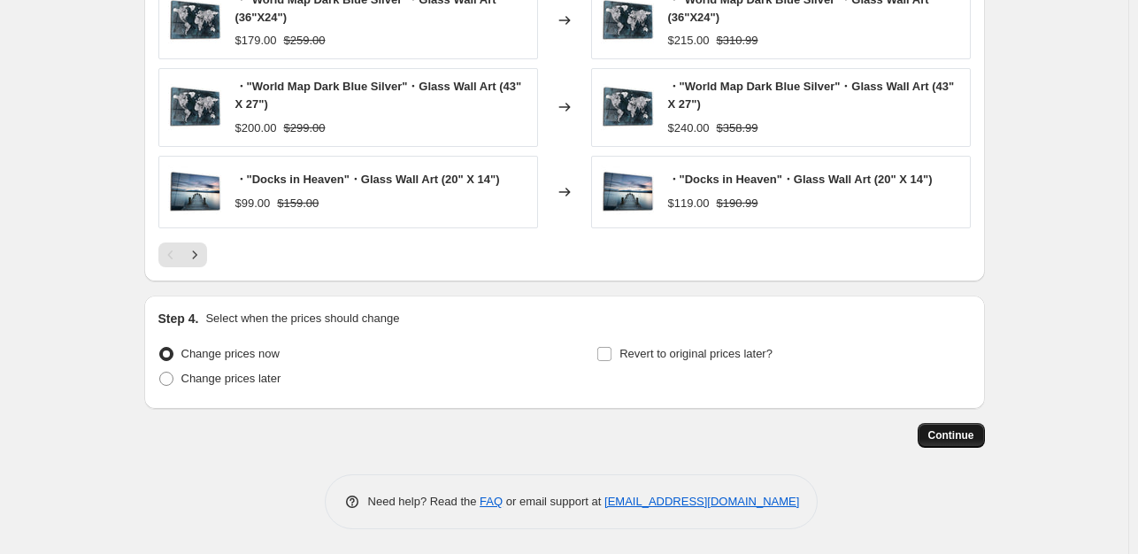
click at [985, 436] on button "Continue" at bounding box center [950, 435] width 67 height 25
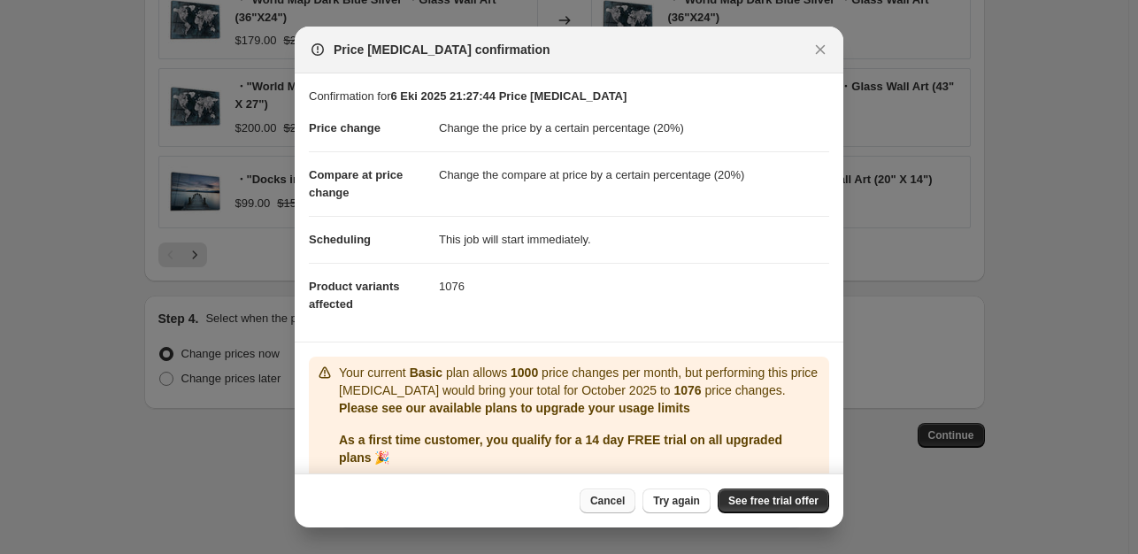
click at [632, 507] on button "Cancel" at bounding box center [607, 500] width 56 height 25
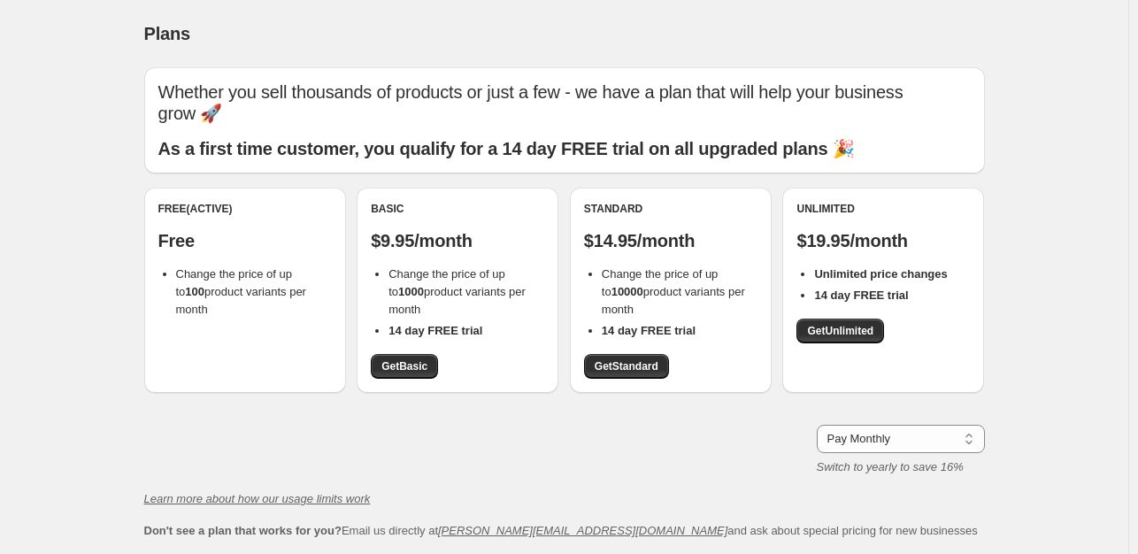
click at [253, 288] on span "Change the price of up to 100 product variants per month" at bounding box center [241, 291] width 130 height 49
click at [409, 372] on span "Get Basic" at bounding box center [404, 366] width 46 height 14
